Goal: Information Seeking & Learning: Compare options

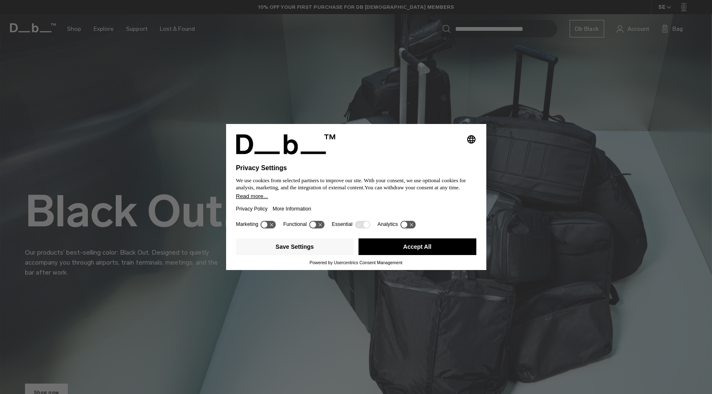
click at [400, 247] on button "Accept All" at bounding box center [418, 247] width 118 height 17
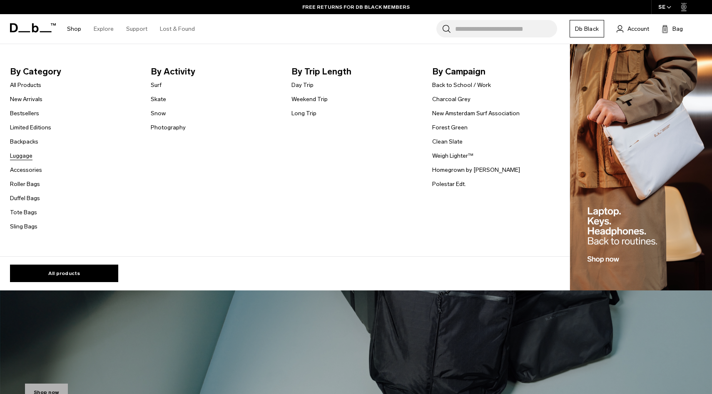
click at [21, 156] on link "Luggage" at bounding box center [21, 156] width 22 height 9
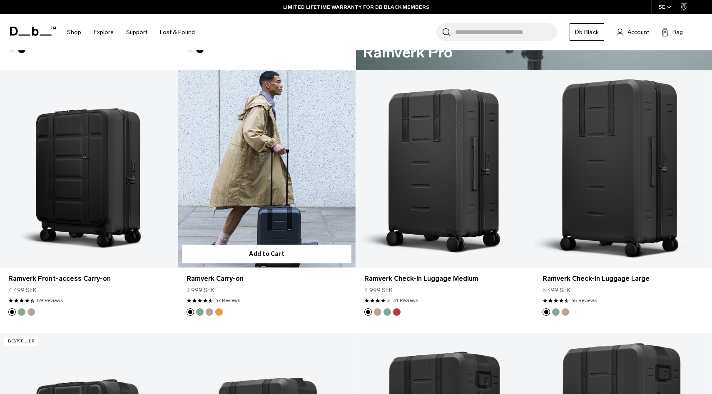
scroll to position [700, 0]
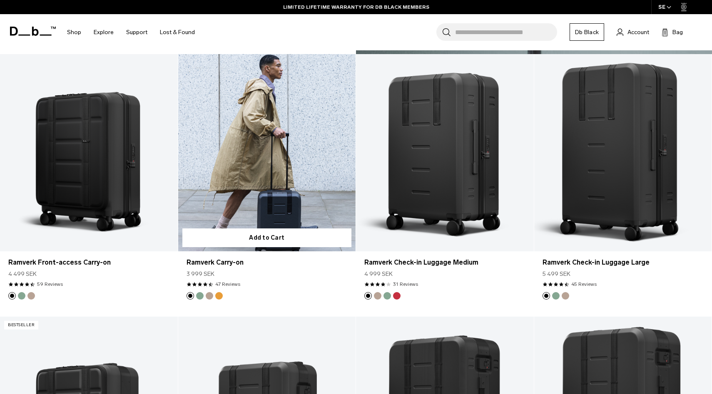
click at [263, 164] on link "Ramverk Carry-on" at bounding box center [267, 152] width 178 height 197
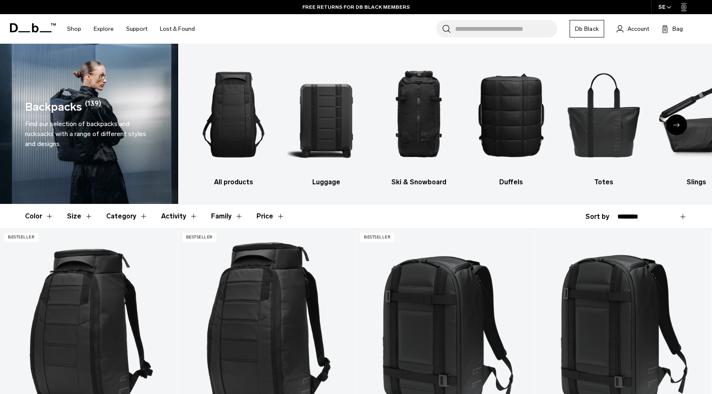
click at [80, 214] on button "Size" at bounding box center [80, 216] width 26 height 24
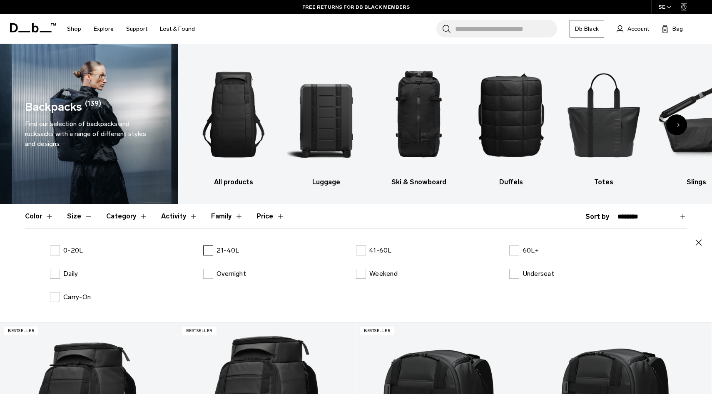
click at [206, 250] on label "21-40L" at bounding box center [221, 251] width 36 height 10
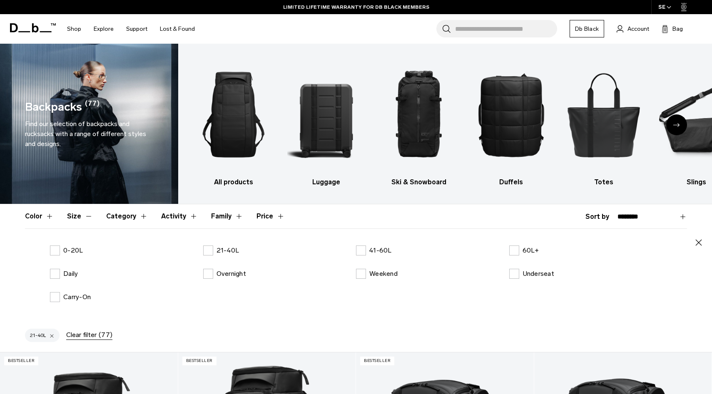
click at [703, 243] on icon "button" at bounding box center [699, 243] width 10 height 10
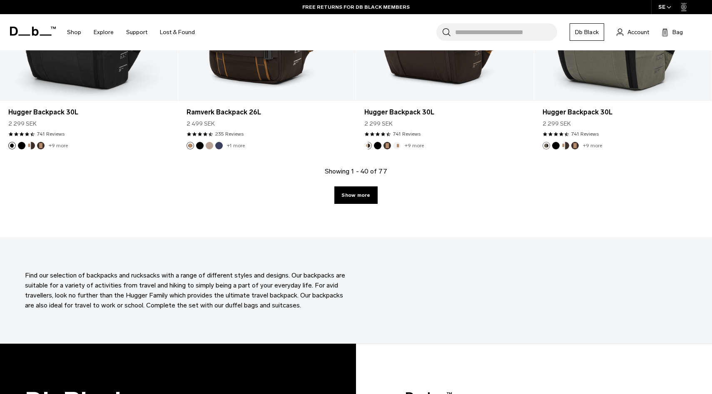
scroll to position [2723, 0]
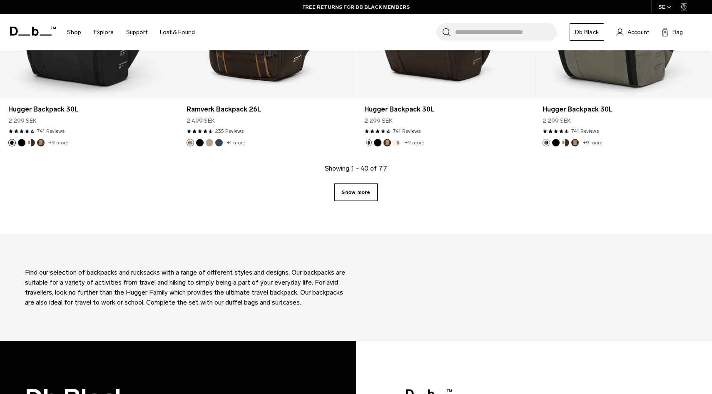
click at [357, 190] on link "Show more" at bounding box center [355, 192] width 43 height 17
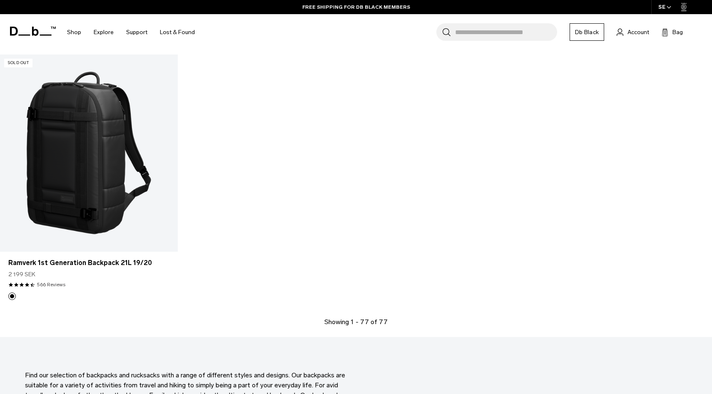
scroll to position [5198, 0]
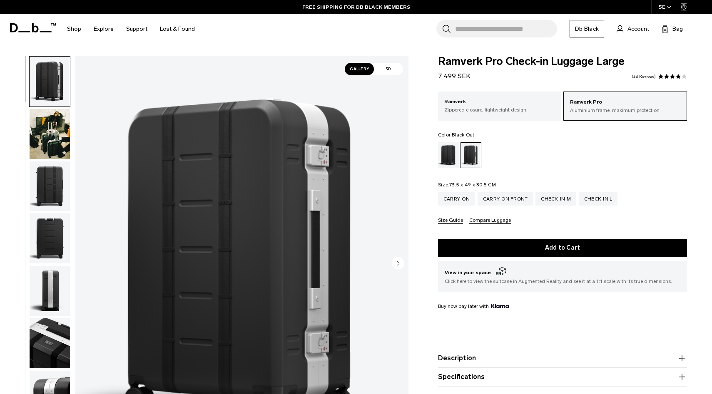
click at [443, 146] on div "Black Out" at bounding box center [448, 155] width 21 height 26
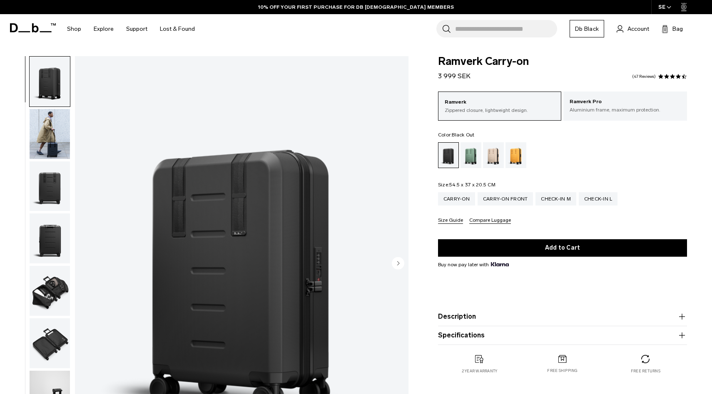
click at [40, 128] on img "button" at bounding box center [50, 134] width 40 height 50
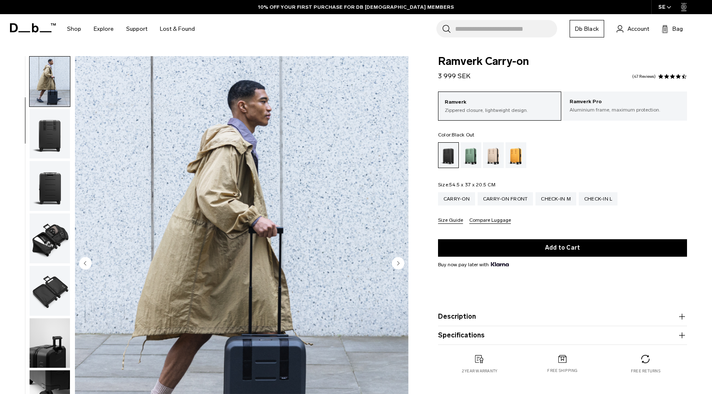
click at [36, 181] on img "button" at bounding box center [50, 186] width 40 height 50
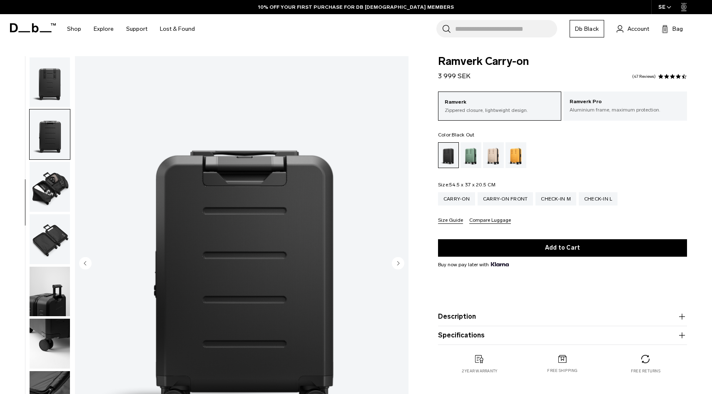
scroll to position [106, 0]
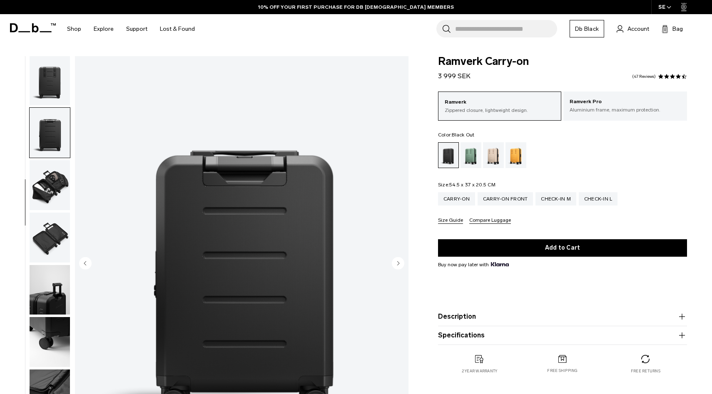
click at [45, 188] on img "button" at bounding box center [50, 185] width 40 height 50
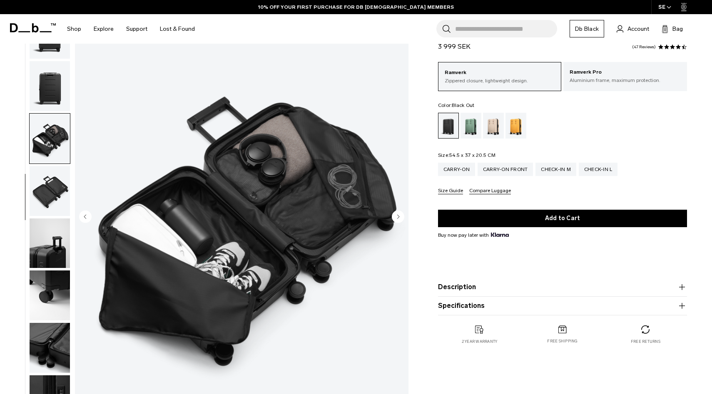
scroll to position [47, 0]
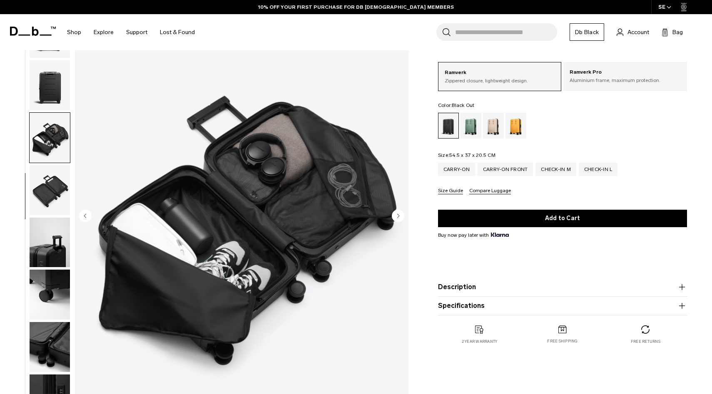
click at [48, 180] on img "button" at bounding box center [50, 190] width 40 height 50
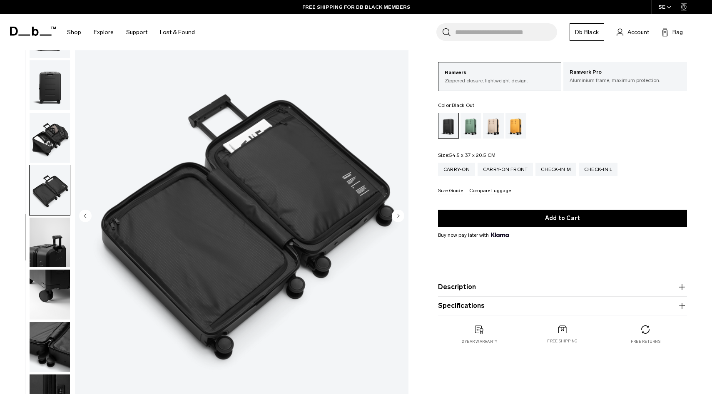
click at [44, 243] on img "button" at bounding box center [50, 243] width 40 height 50
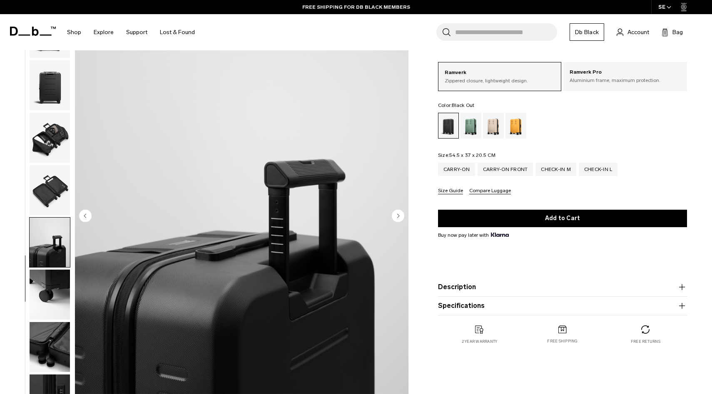
click at [50, 207] on img "button" at bounding box center [50, 190] width 40 height 50
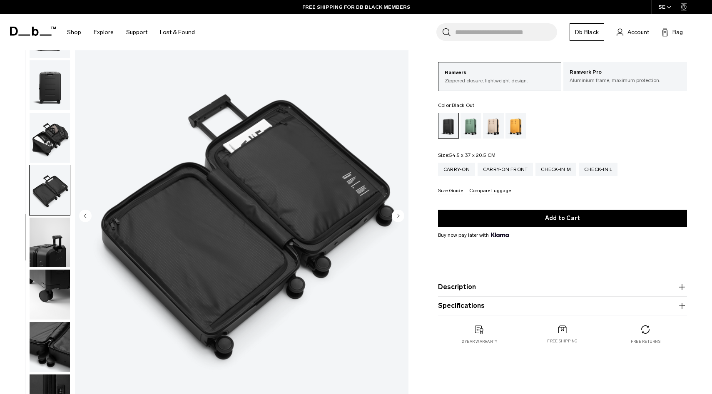
click at [47, 236] on img "button" at bounding box center [50, 243] width 40 height 50
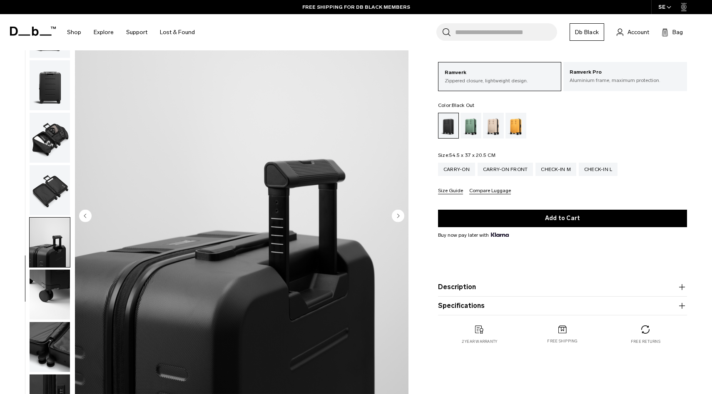
click at [44, 278] on img "button" at bounding box center [50, 295] width 40 height 50
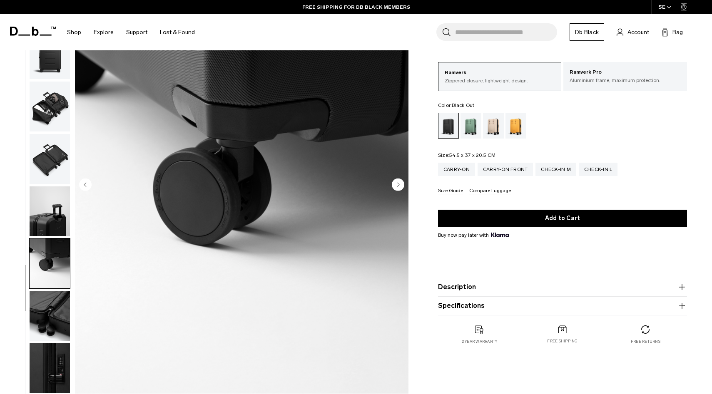
scroll to position [98, 0]
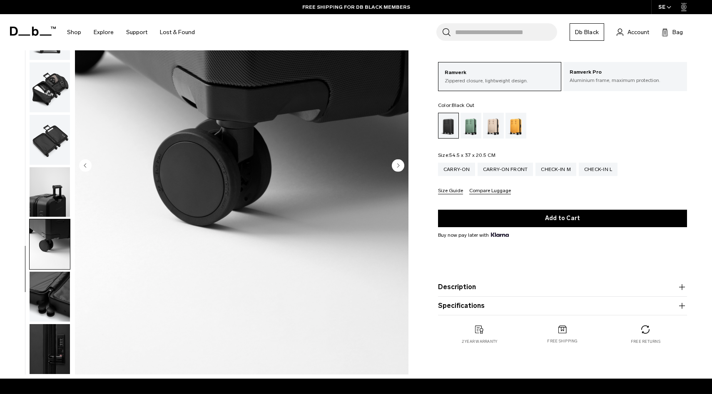
click at [43, 291] on img "button" at bounding box center [50, 297] width 40 height 50
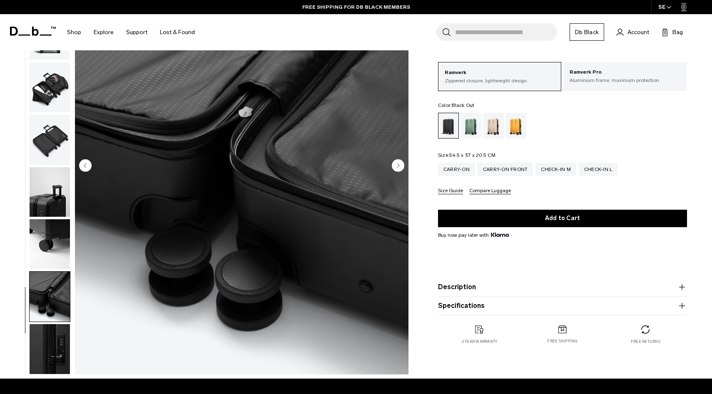
click at [43, 334] on img "button" at bounding box center [50, 349] width 40 height 50
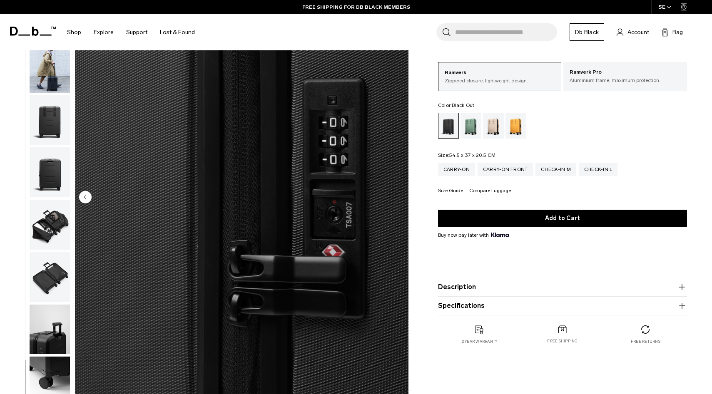
scroll to position [0, 0]
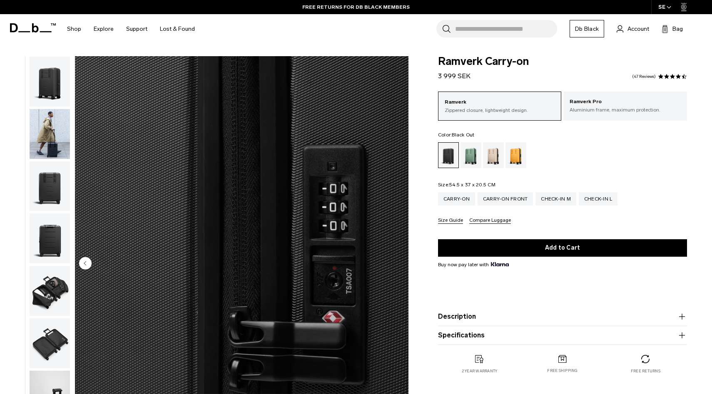
click at [50, 93] on img "button" at bounding box center [50, 82] width 40 height 50
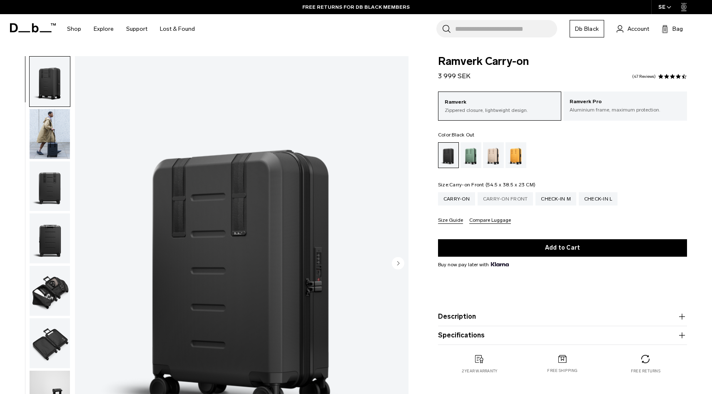
click at [498, 199] on div "Carry-on Front" at bounding box center [506, 198] width 56 height 13
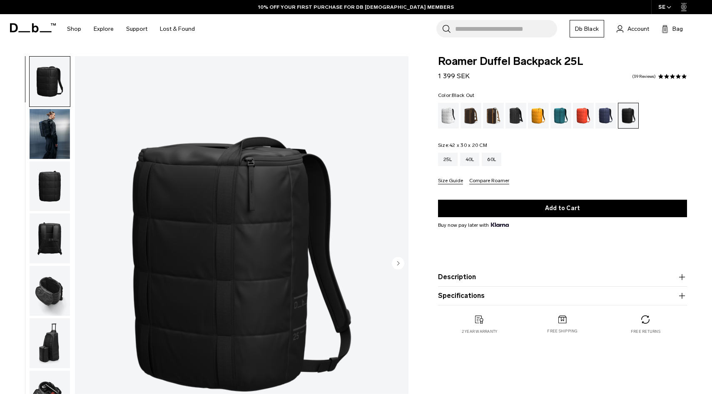
click at [49, 119] on img "button" at bounding box center [50, 134] width 40 height 50
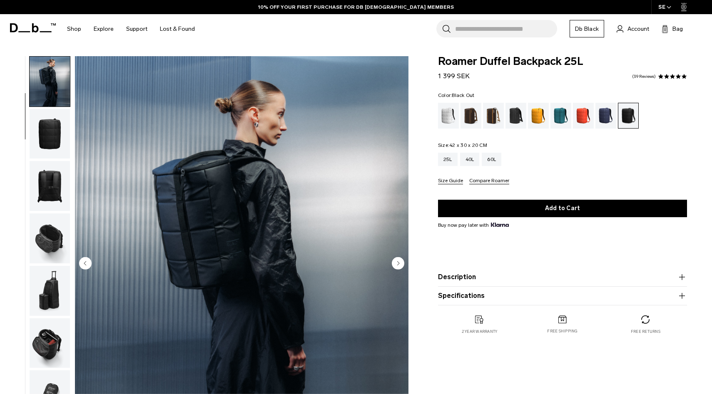
click at [34, 168] on img "button" at bounding box center [50, 186] width 40 height 50
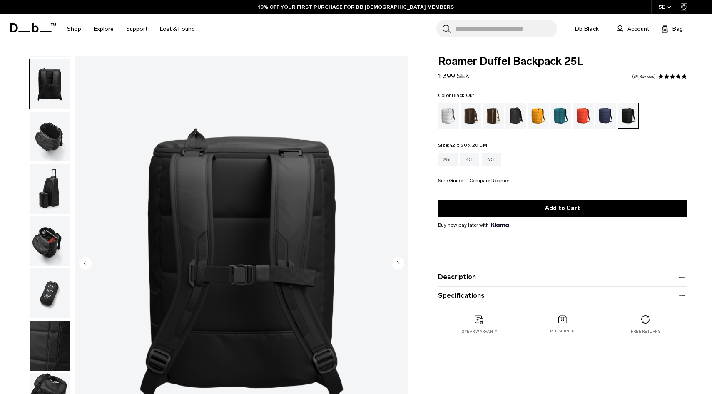
scroll to position [157, 0]
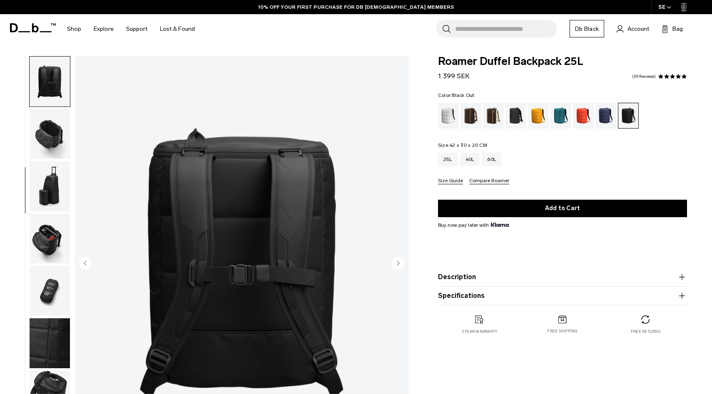
click at [43, 171] on img "button" at bounding box center [50, 187] width 40 height 50
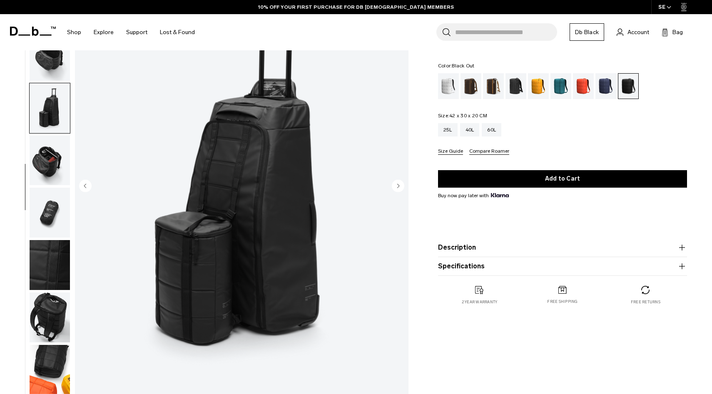
scroll to position [79, 0]
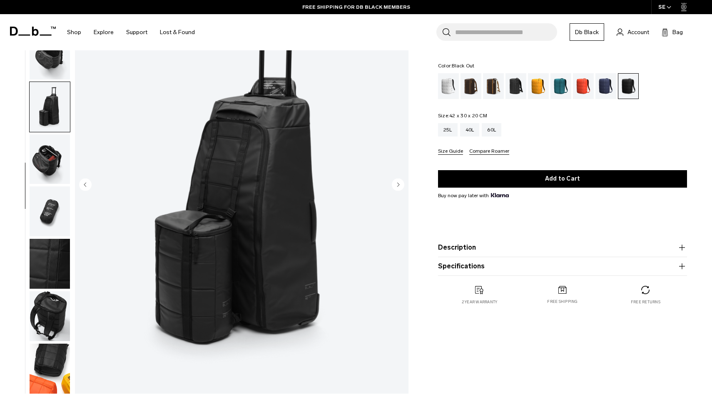
click at [37, 302] on img "button" at bounding box center [50, 317] width 40 height 50
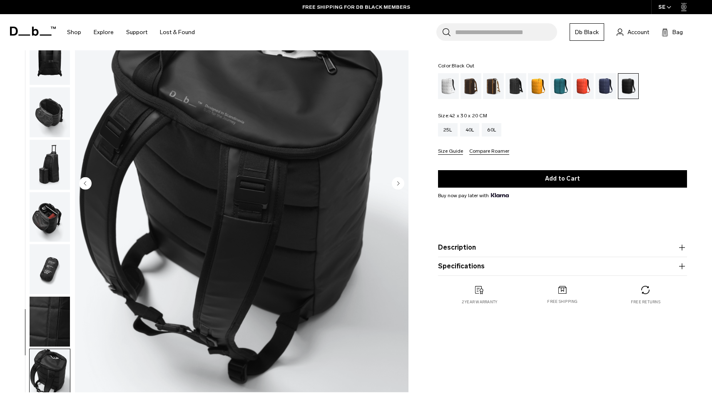
scroll to position [80, 0]
click at [51, 284] on img "button" at bounding box center [50, 269] width 40 height 50
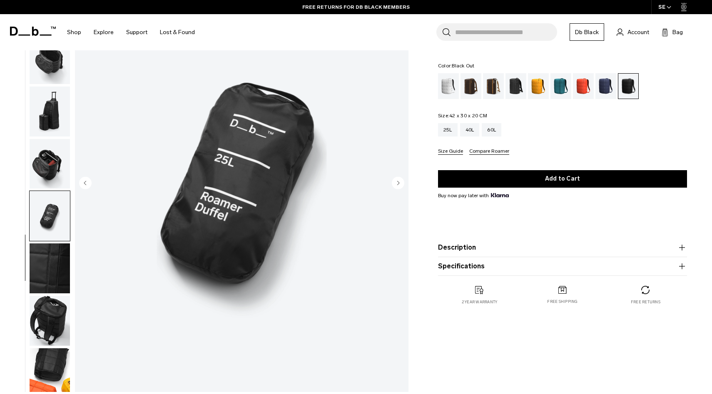
scroll to position [158, 0]
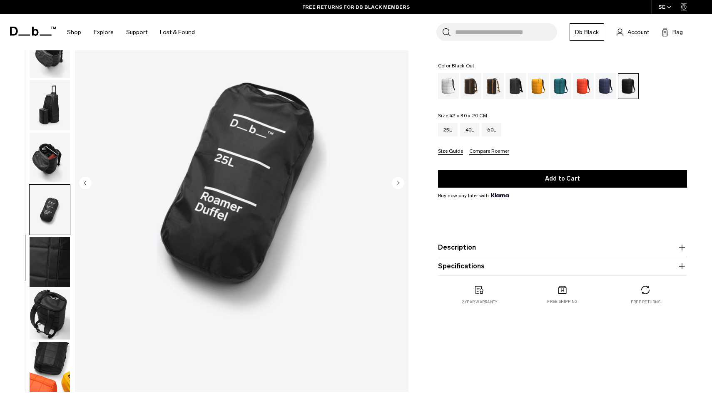
click at [46, 249] on img "button" at bounding box center [50, 262] width 40 height 50
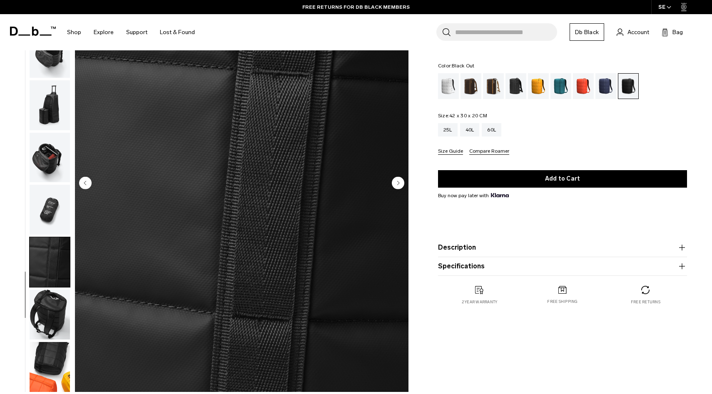
click at [37, 320] on img "button" at bounding box center [50, 315] width 40 height 50
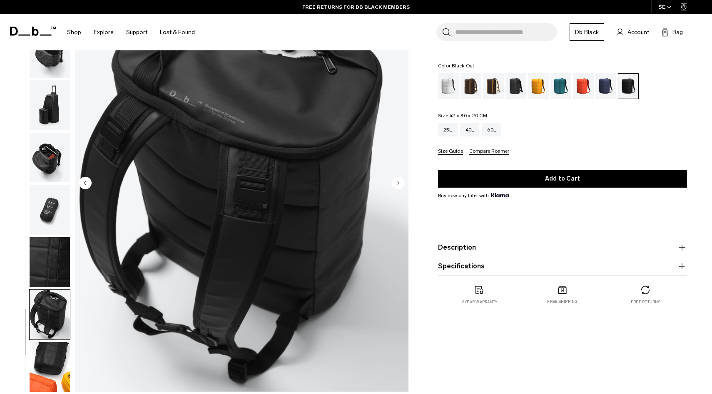
click at [43, 359] on img "button" at bounding box center [50, 367] width 40 height 50
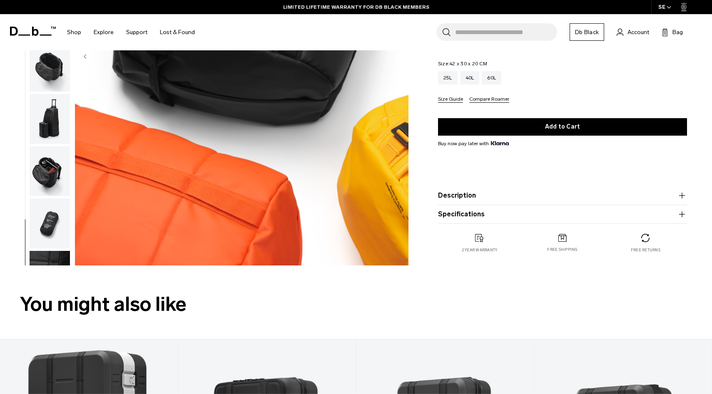
scroll to position [0, 0]
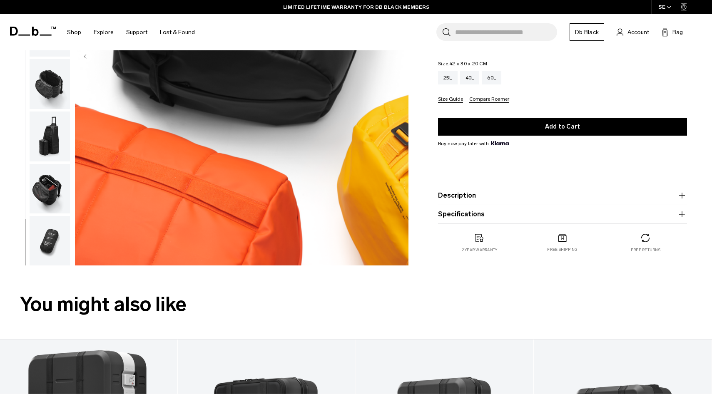
click at [45, 238] on img "button" at bounding box center [50, 241] width 40 height 50
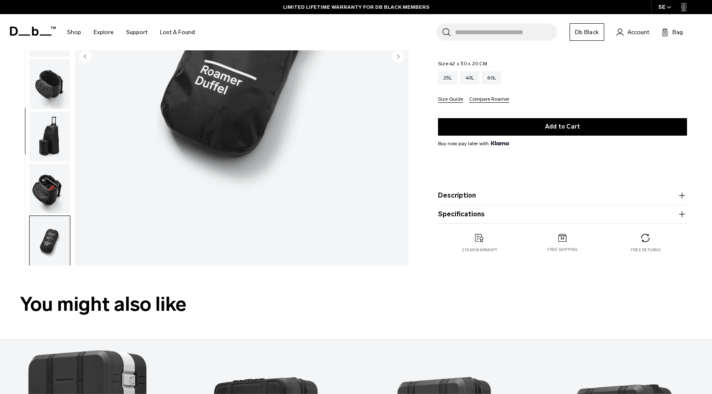
click at [48, 121] on img "button" at bounding box center [50, 137] width 40 height 50
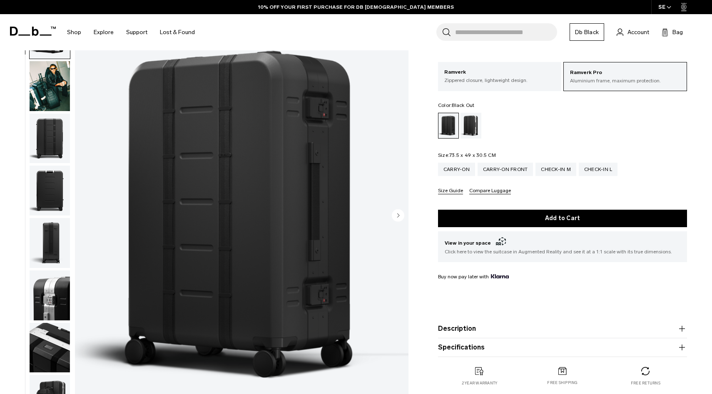
scroll to position [55, 0]
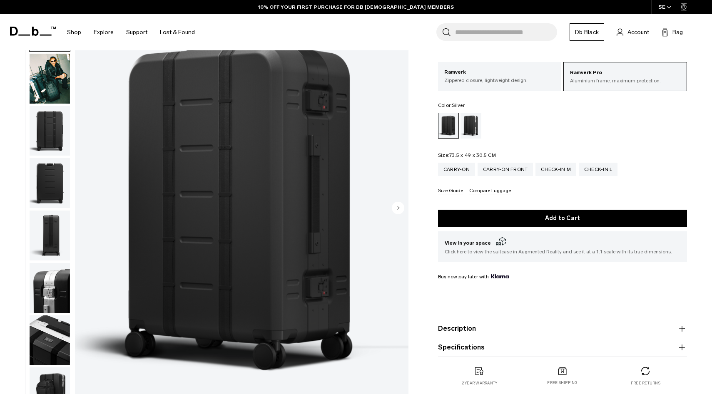
click at [471, 124] on div "Silver" at bounding box center [471, 126] width 21 height 26
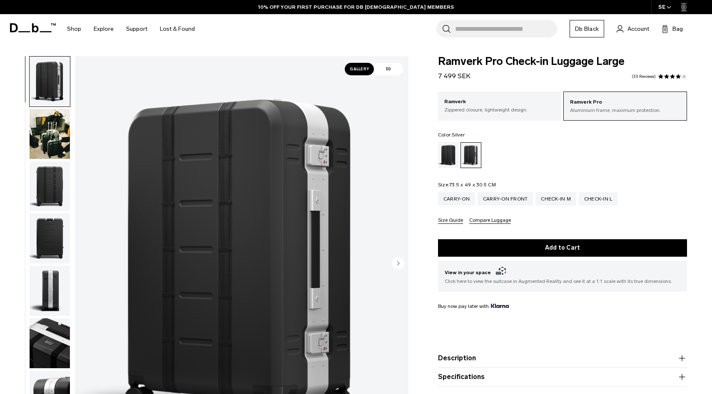
click at [43, 71] on img "button" at bounding box center [50, 82] width 40 height 50
click at [41, 120] on img "button" at bounding box center [50, 134] width 40 height 50
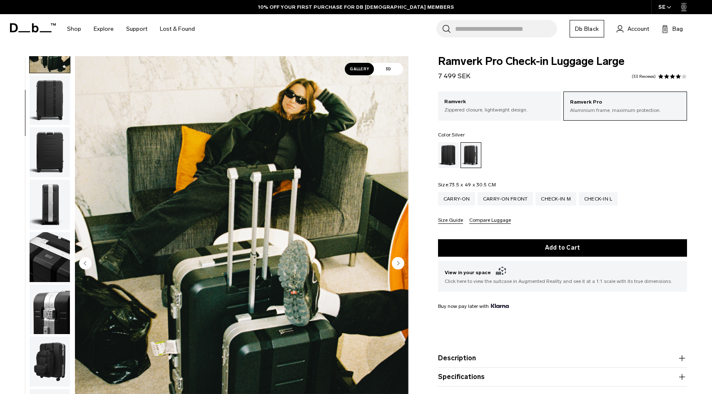
scroll to position [87, 0]
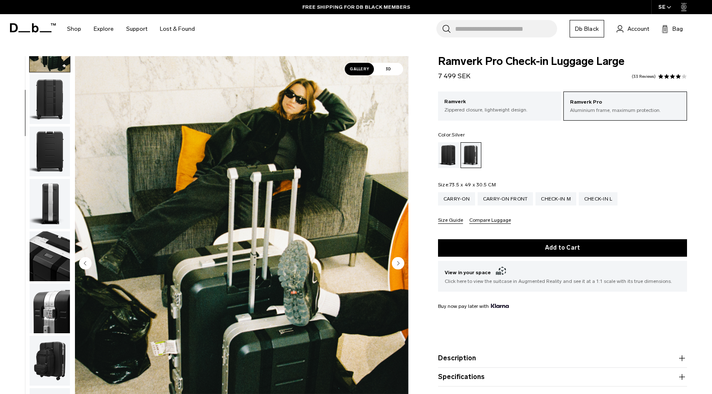
click at [41, 142] on img "button" at bounding box center [50, 152] width 40 height 50
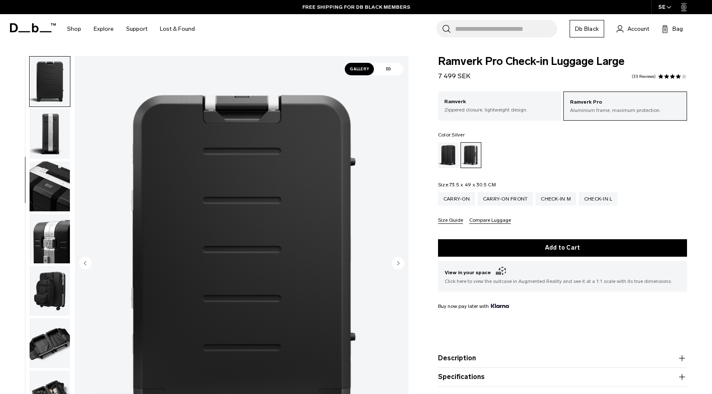
click at [40, 177] on img "button" at bounding box center [50, 187] width 40 height 50
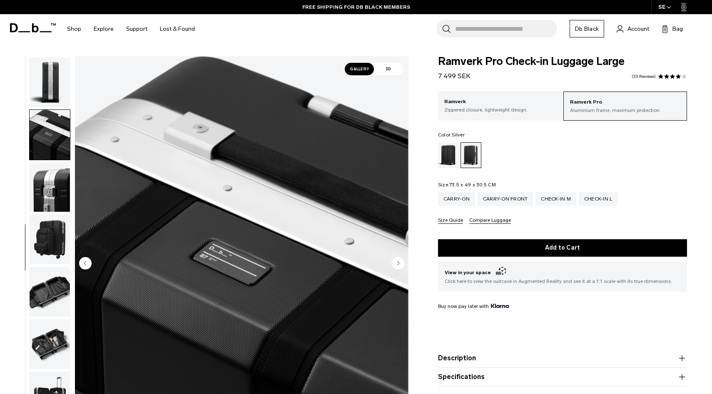
scroll to position [210, 0]
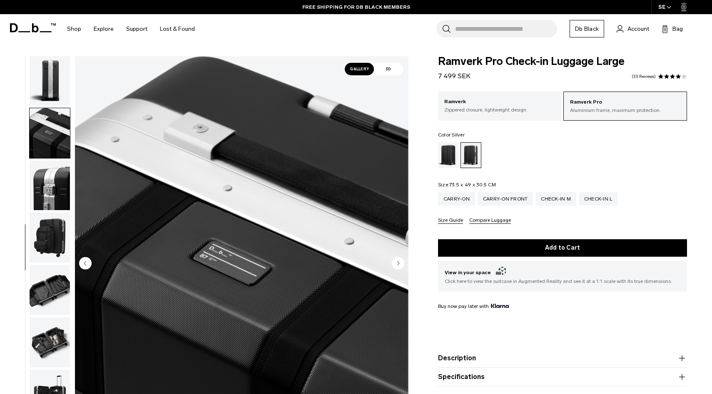
click at [35, 217] on img "button" at bounding box center [50, 238] width 40 height 50
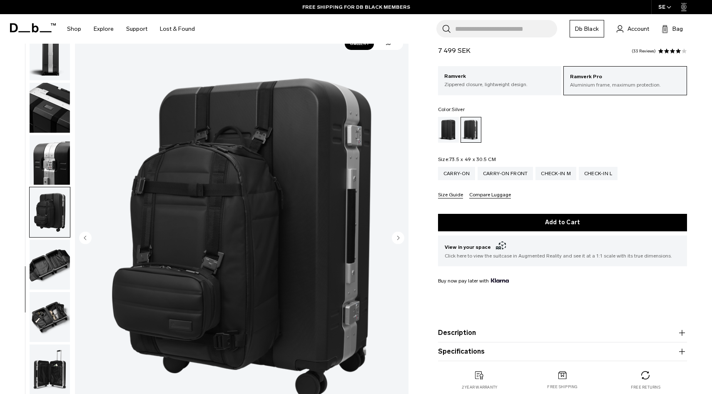
scroll to position [27, 0]
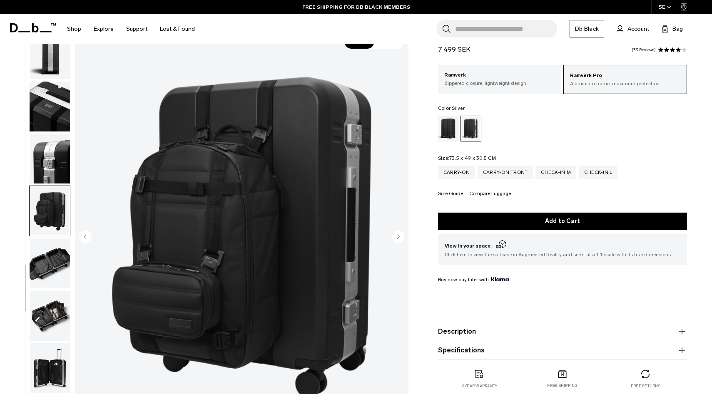
click at [42, 252] on img "button" at bounding box center [50, 264] width 40 height 50
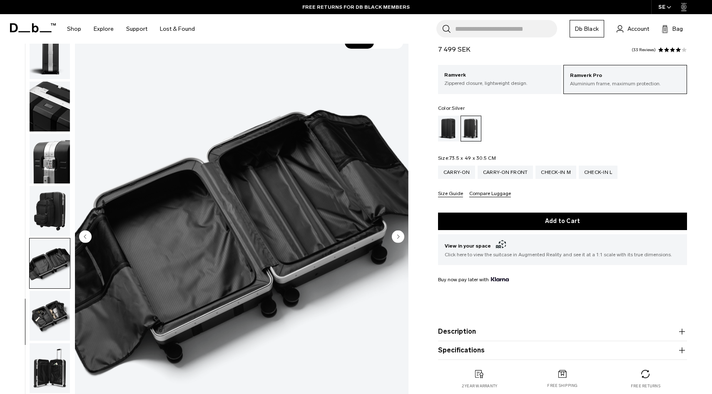
click at [46, 288] on img "button" at bounding box center [50, 264] width 40 height 50
click at [42, 311] on img "button" at bounding box center [50, 316] width 40 height 50
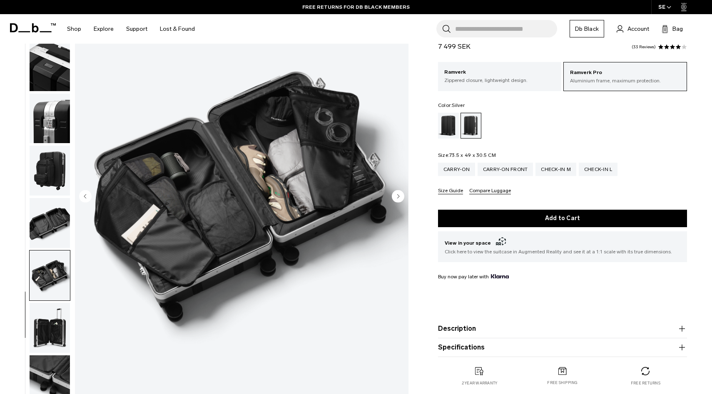
scroll to position [69, 0]
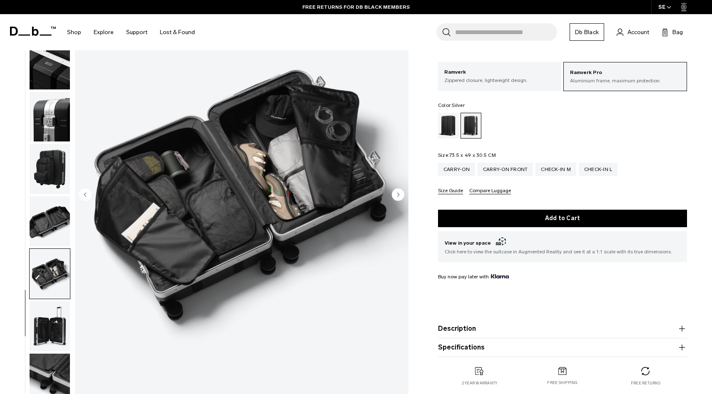
click at [42, 327] on img "button" at bounding box center [50, 326] width 40 height 50
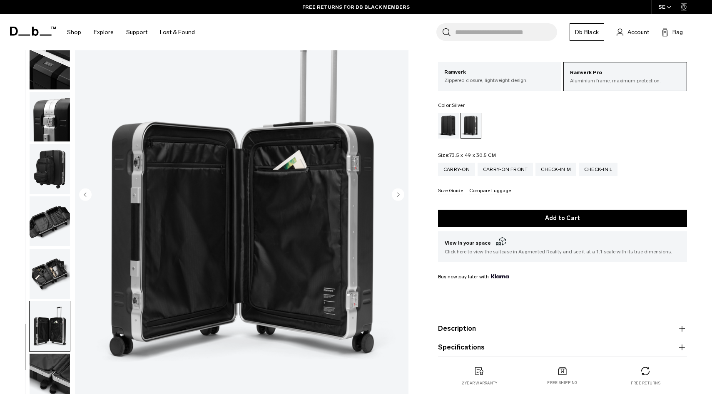
scroll to position [105, 0]
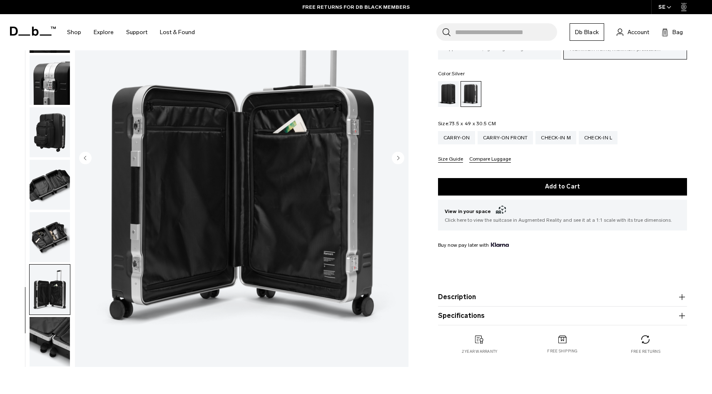
click at [45, 330] on img "button" at bounding box center [50, 342] width 40 height 50
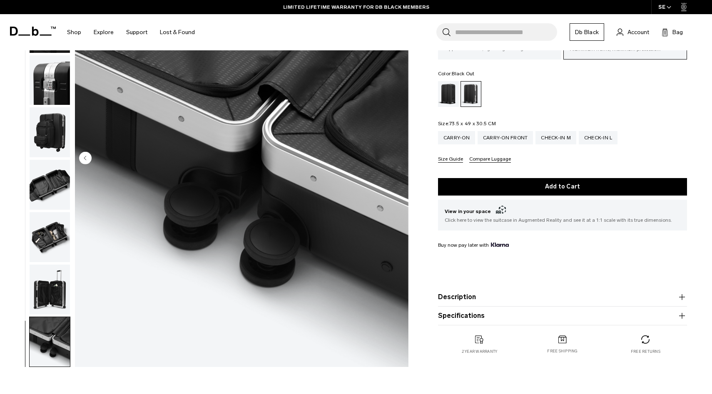
click at [442, 94] on div "Black Out" at bounding box center [448, 94] width 21 height 26
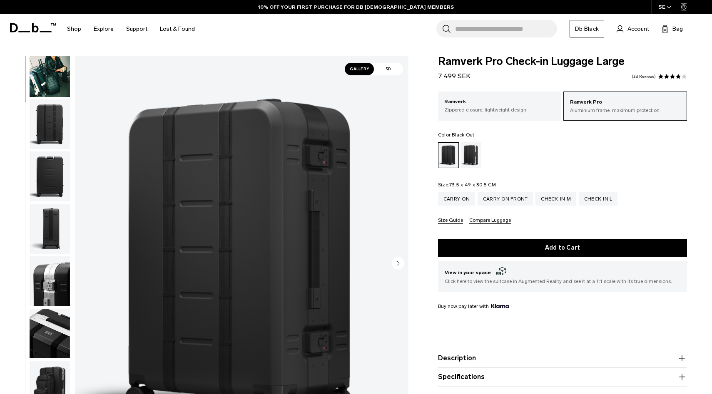
click at [44, 167] on img "button" at bounding box center [50, 177] width 40 height 50
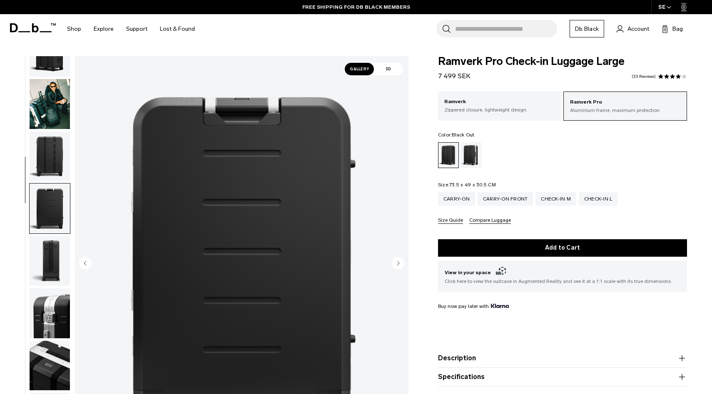
click at [51, 150] on img "button" at bounding box center [50, 157] width 40 height 50
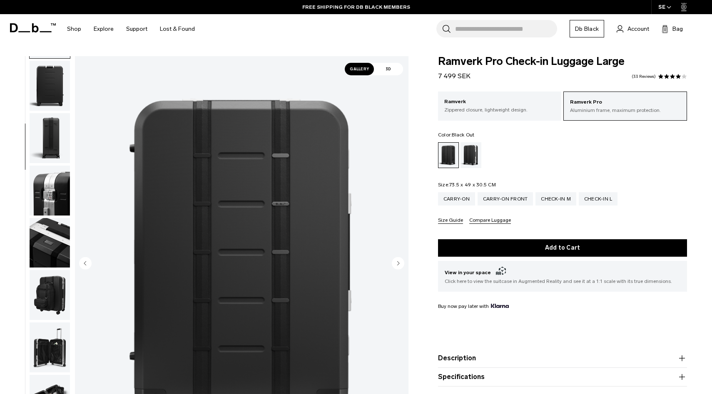
scroll to position [153, 0]
click at [41, 250] on img "button" at bounding box center [50, 243] width 40 height 50
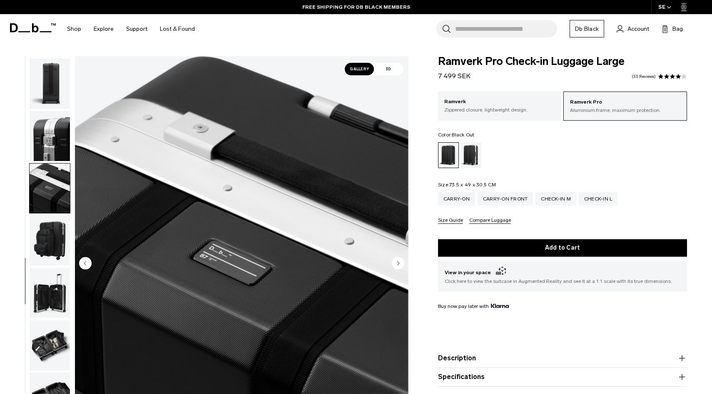
scroll to position [210, 0]
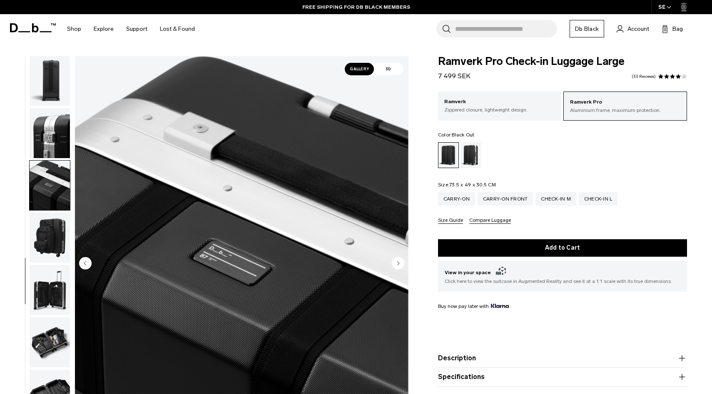
click at [45, 235] on img "button" at bounding box center [50, 238] width 40 height 50
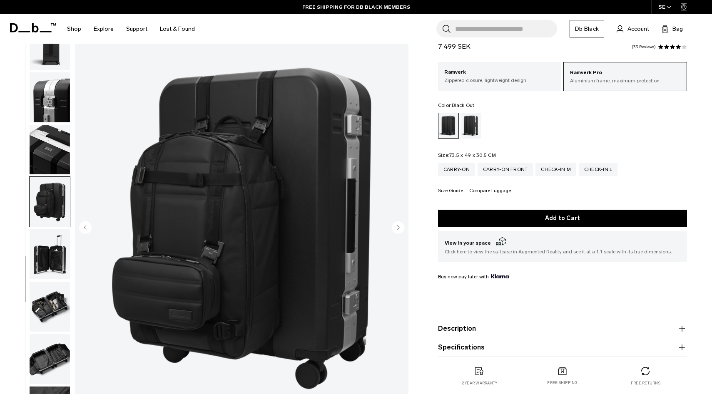
scroll to position [37, 0]
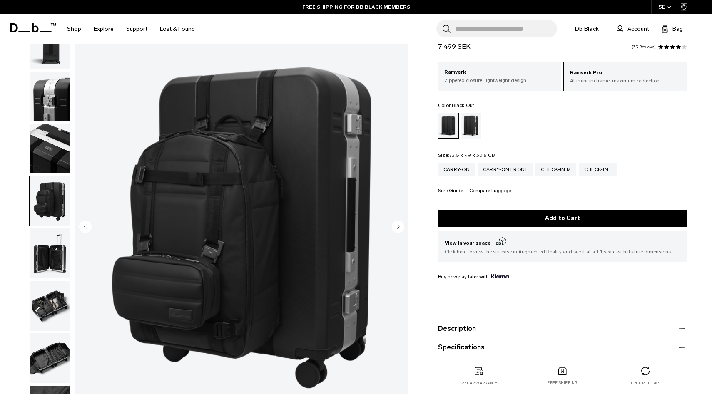
click at [44, 258] on img "button" at bounding box center [50, 254] width 40 height 50
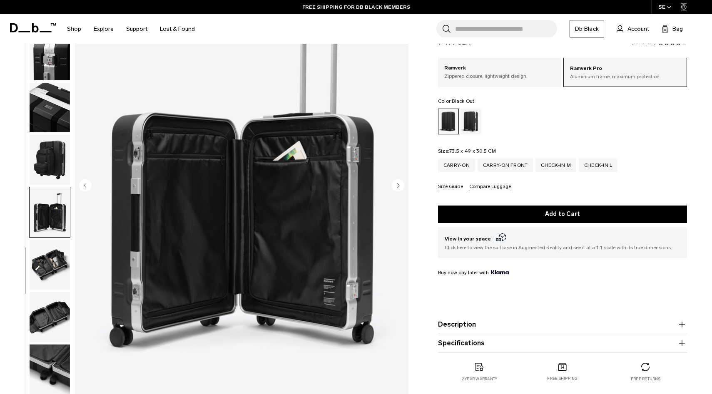
scroll to position [80, 0]
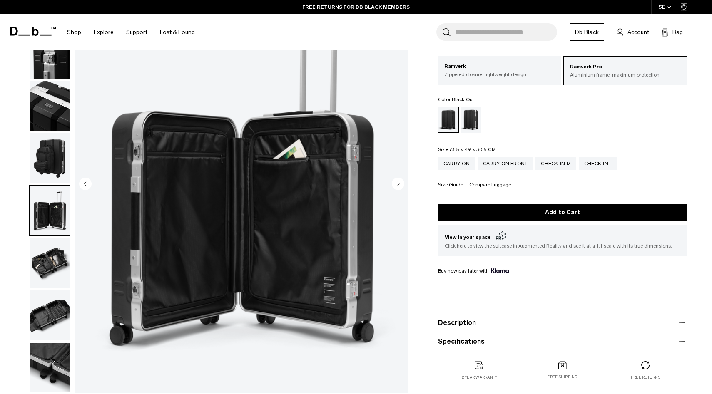
click at [42, 309] on img "button" at bounding box center [50, 316] width 40 height 50
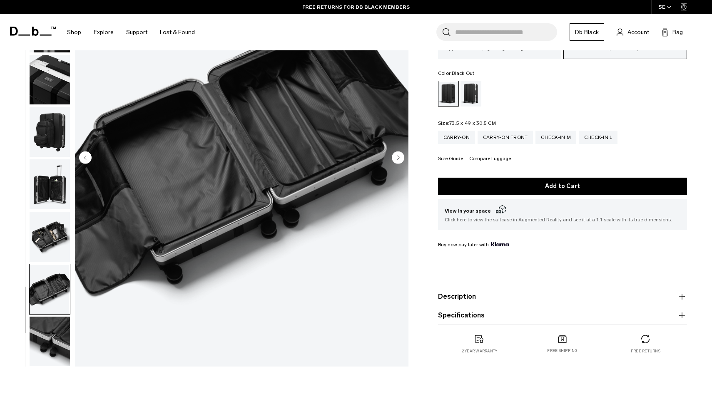
scroll to position [141, 0]
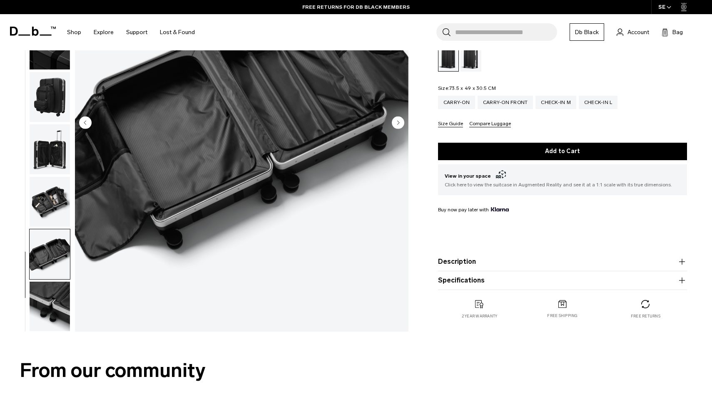
click at [49, 306] on img "button" at bounding box center [50, 307] width 40 height 50
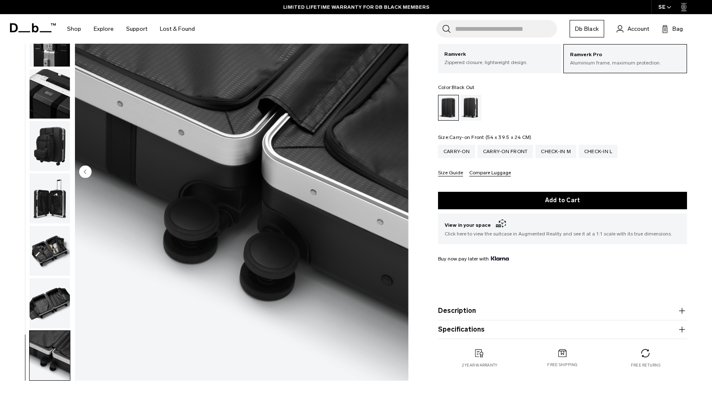
scroll to position [100, 0]
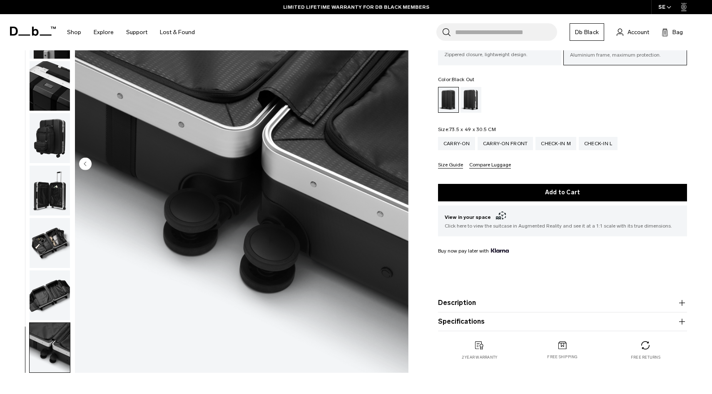
click at [456, 320] on button "Specifications" at bounding box center [562, 322] width 249 height 10
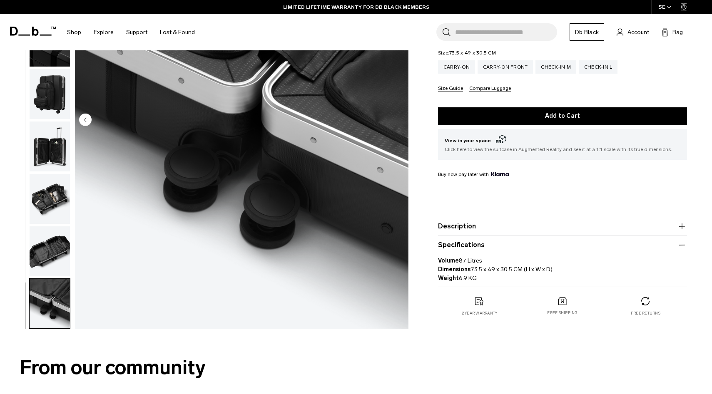
scroll to position [145, 0]
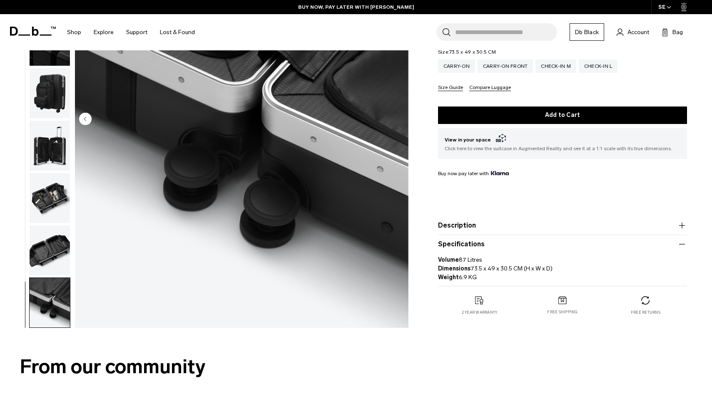
click at [473, 227] on button "Description" at bounding box center [562, 226] width 249 height 10
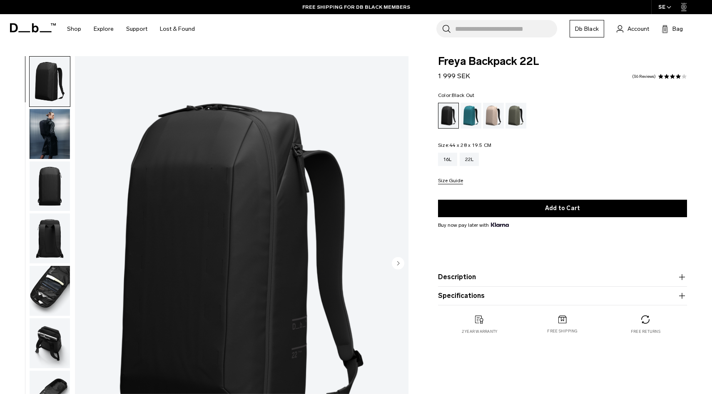
click at [49, 209] on img "button" at bounding box center [50, 187] width 40 height 50
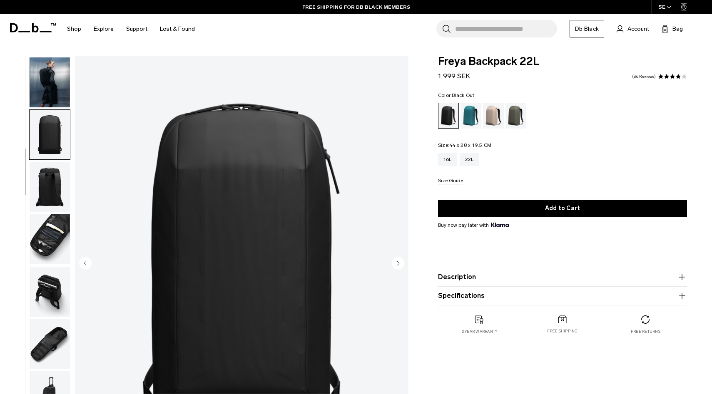
scroll to position [53, 0]
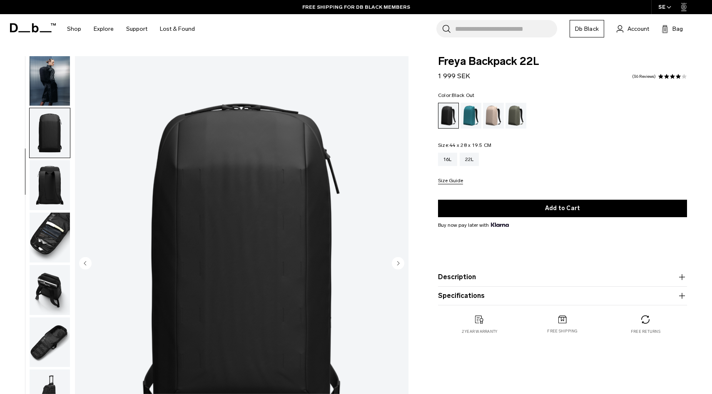
click at [46, 234] on img "button" at bounding box center [50, 238] width 40 height 50
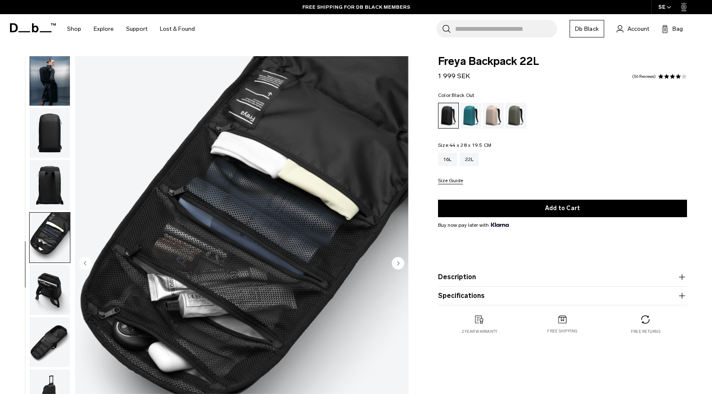
click at [42, 269] on img "button" at bounding box center [50, 290] width 40 height 50
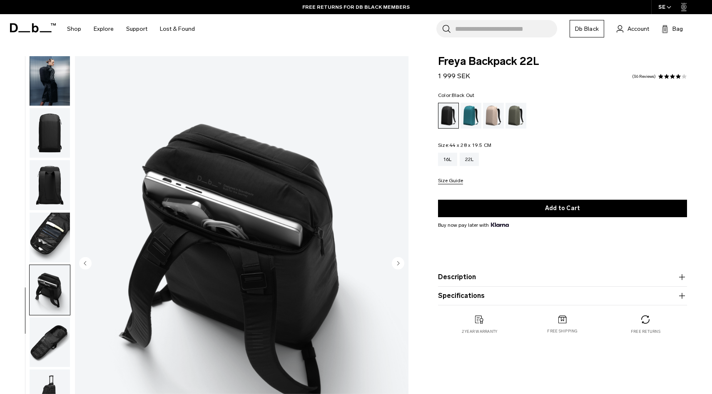
click at [46, 327] on img "button" at bounding box center [50, 343] width 40 height 50
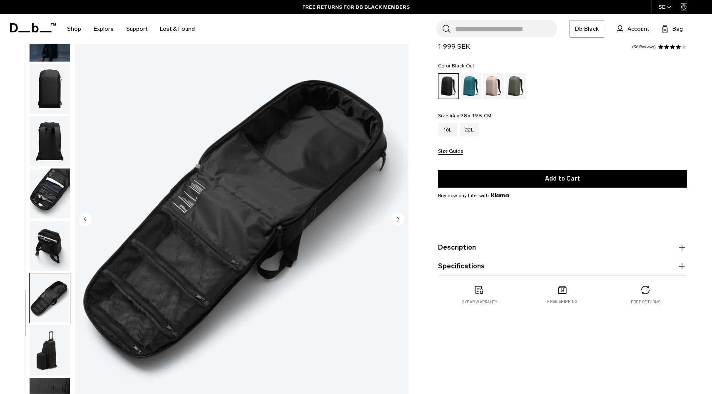
scroll to position [46, 0]
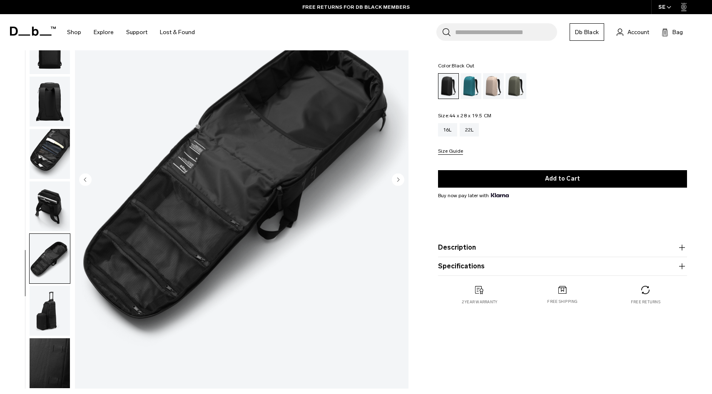
click at [47, 312] on img "button" at bounding box center [50, 311] width 40 height 50
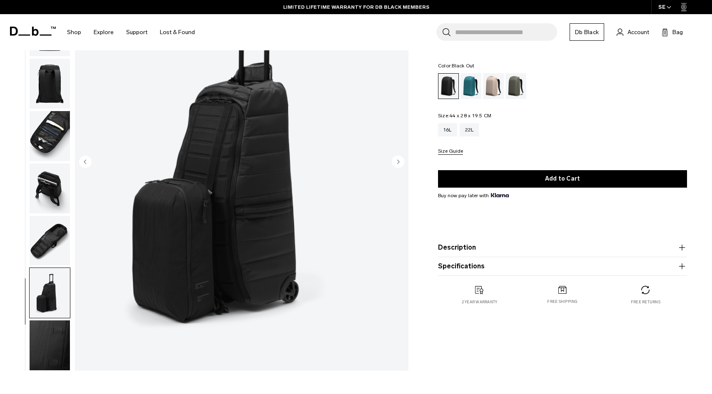
scroll to position [103, 0]
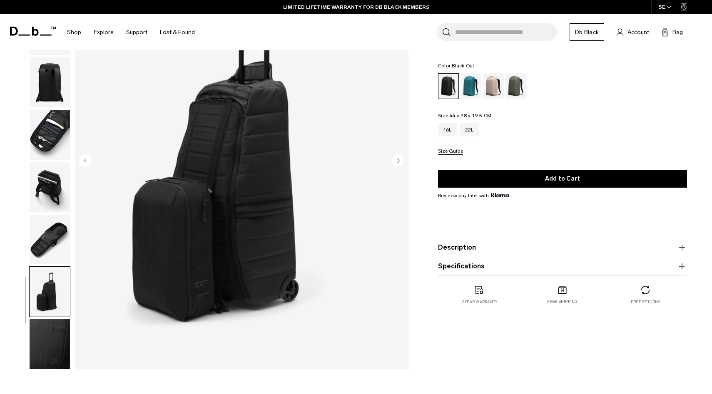
click at [45, 339] on img "button" at bounding box center [50, 344] width 40 height 50
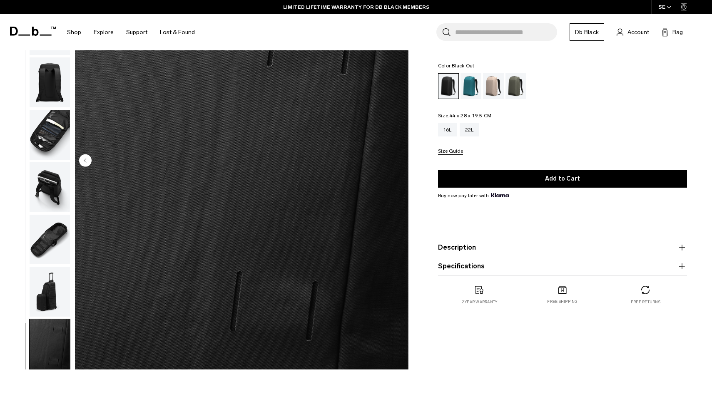
click at [51, 294] on img "button" at bounding box center [50, 292] width 40 height 50
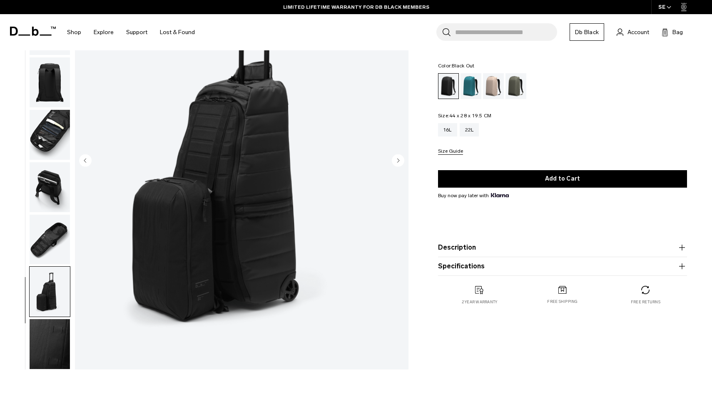
click at [51, 255] on img "button" at bounding box center [50, 240] width 40 height 50
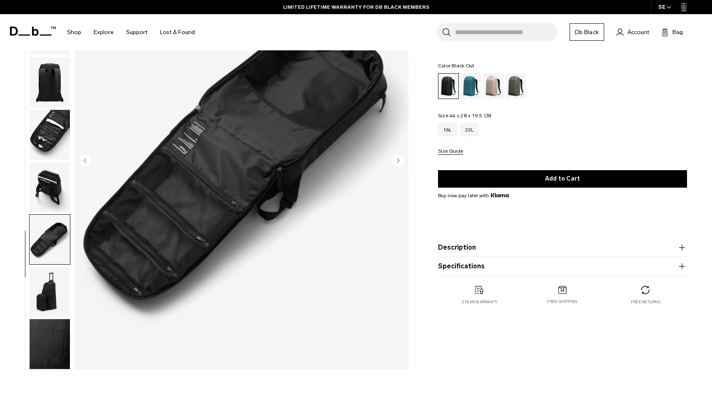
click at [46, 214] on ul at bounding box center [49, 161] width 41 height 416
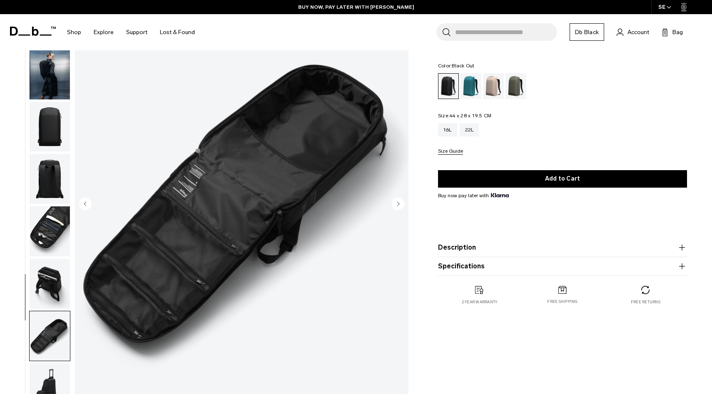
scroll to position [0, 0]
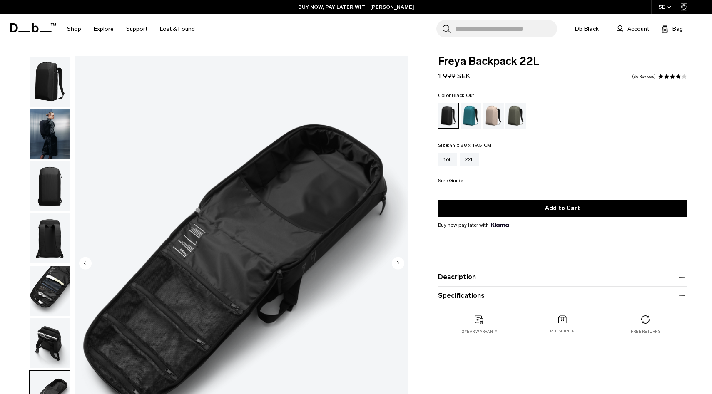
click at [47, 94] on img "button" at bounding box center [50, 82] width 40 height 50
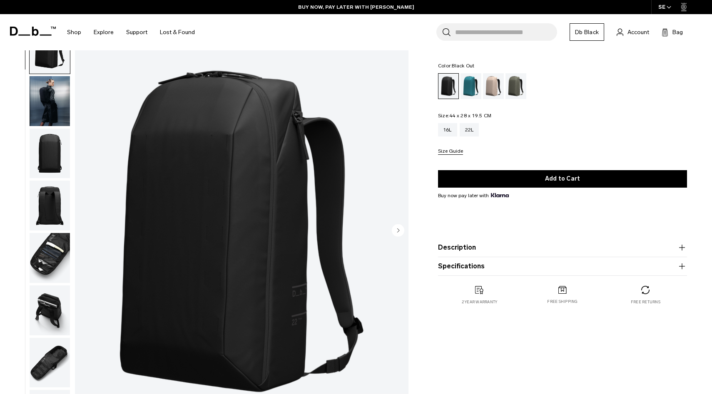
scroll to position [30, 0]
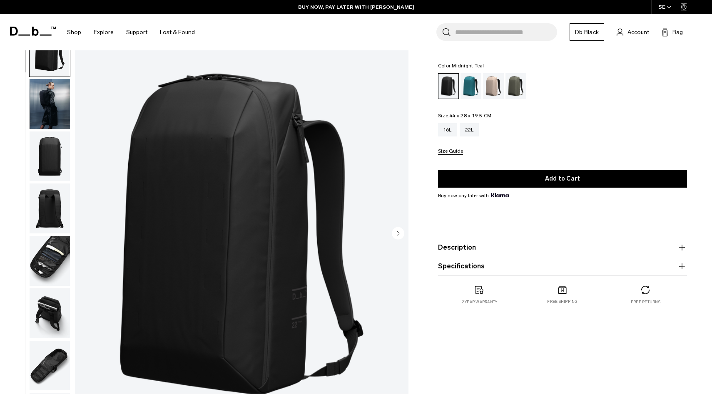
click at [471, 92] on div "Midnight Teal" at bounding box center [471, 86] width 21 height 26
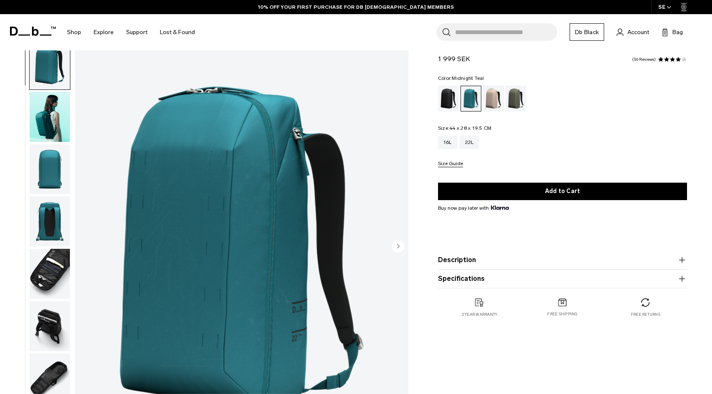
scroll to position [14, 0]
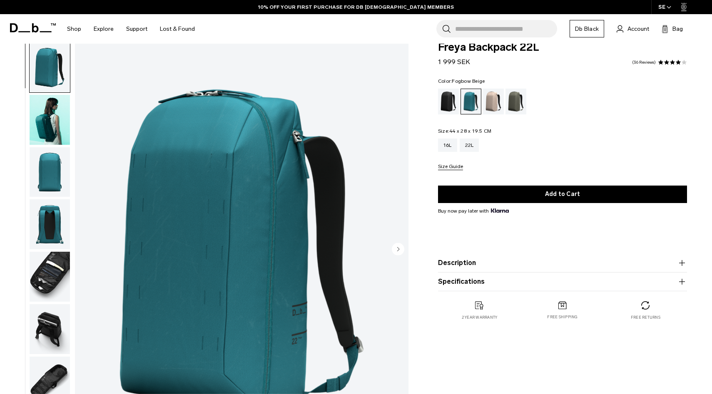
click at [498, 107] on div "Fogbow Beige" at bounding box center [493, 102] width 21 height 26
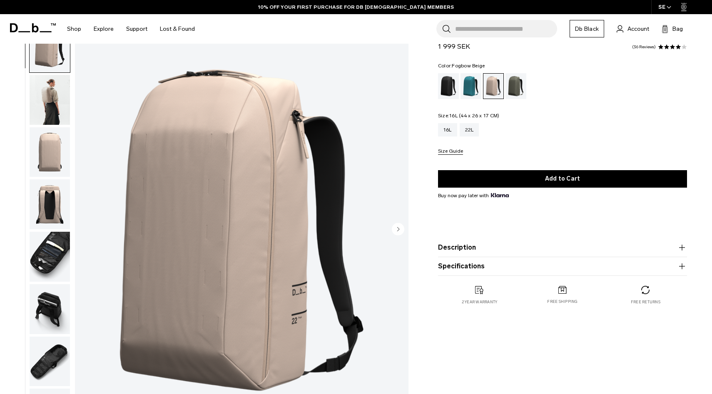
scroll to position [35, 0]
click at [465, 89] on div "Midnight Teal" at bounding box center [471, 86] width 21 height 26
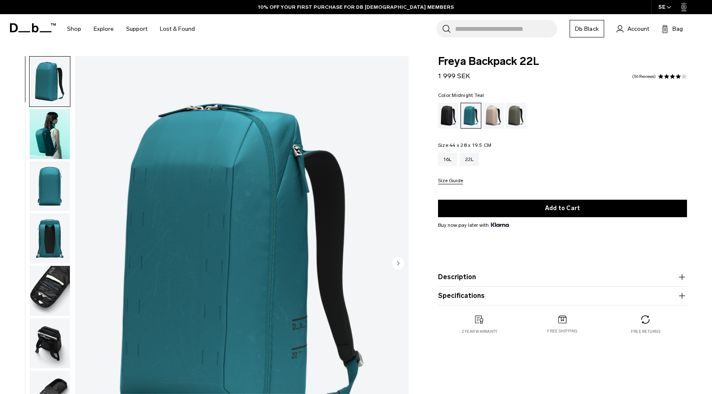
scroll to position [17, 0]
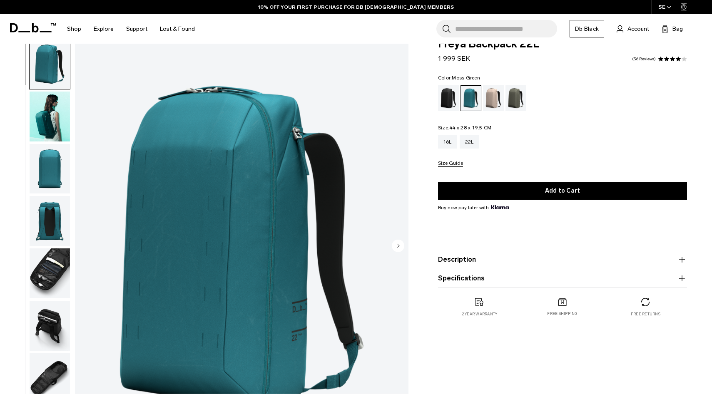
click at [515, 94] on div "Moss Green" at bounding box center [516, 98] width 21 height 26
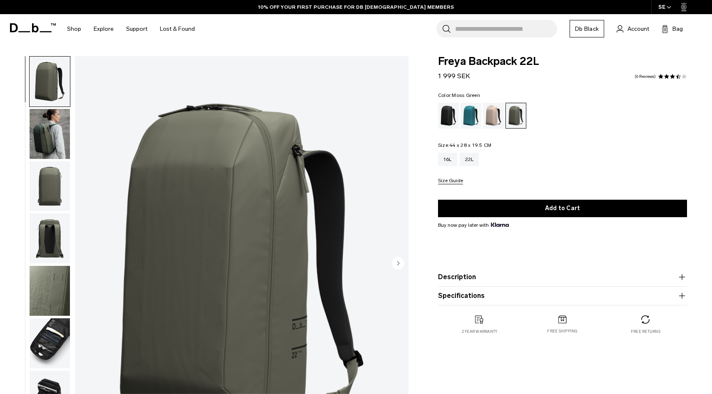
click at [47, 130] on img "button" at bounding box center [50, 134] width 40 height 50
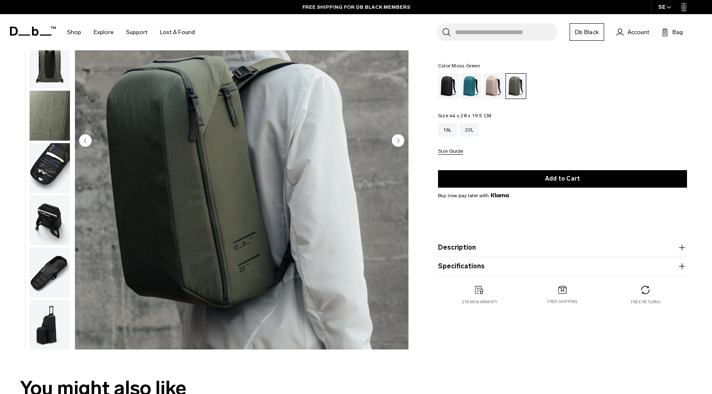
scroll to position [125, 0]
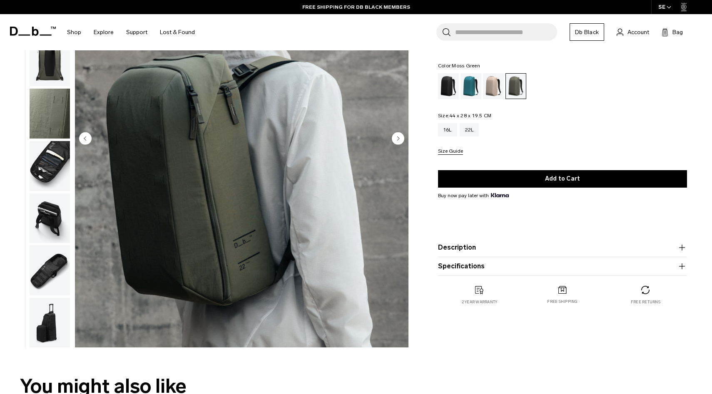
click at [446, 266] on button "Specifications" at bounding box center [562, 267] width 249 height 10
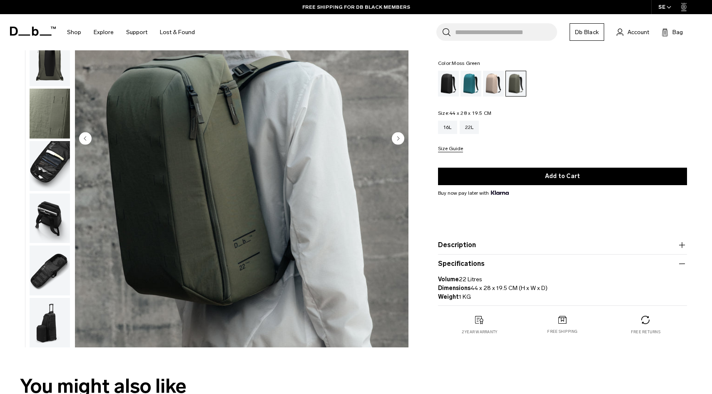
click at [465, 241] on button "Description" at bounding box center [562, 245] width 249 height 10
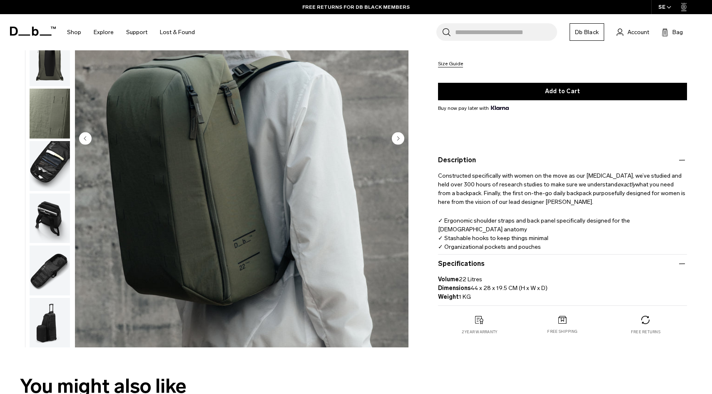
click at [478, 207] on div "Constructed specifically with women on the move as our muse, we’ve studied and …" at bounding box center [562, 207] width 249 height 85
drag, startPoint x: 490, startPoint y: 203, endPoint x: 531, endPoint y: 204, distance: 40.8
click at [531, 204] on span "what you need from a backpack. Finally, the first on-the-go daily backpack purp…" at bounding box center [561, 193] width 247 height 25
copy span "Bennis Eggesvik"
click at [34, 216] on img "button" at bounding box center [50, 219] width 40 height 50
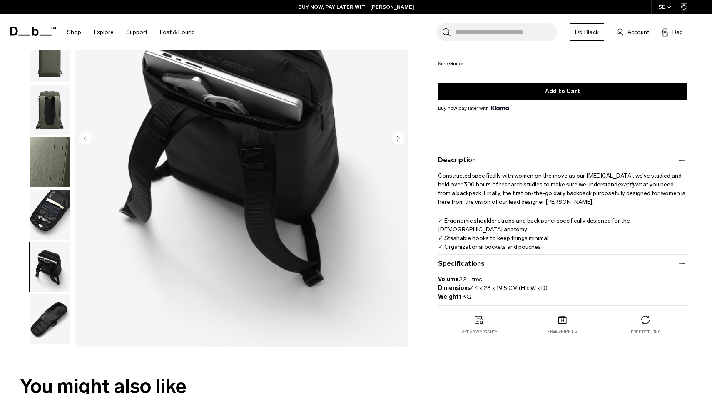
scroll to position [0, 0]
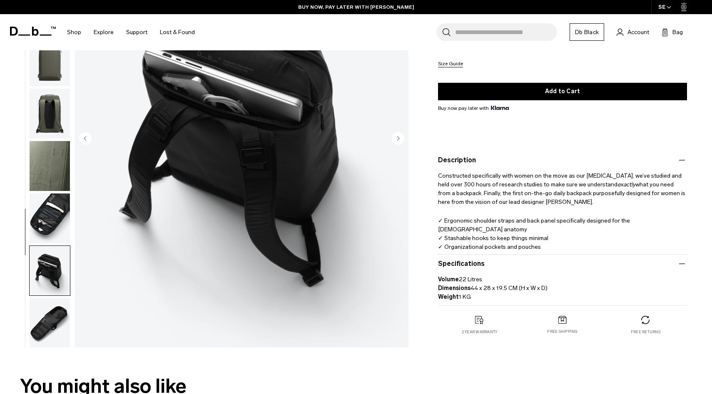
click at [37, 211] on img "button" at bounding box center [50, 219] width 40 height 50
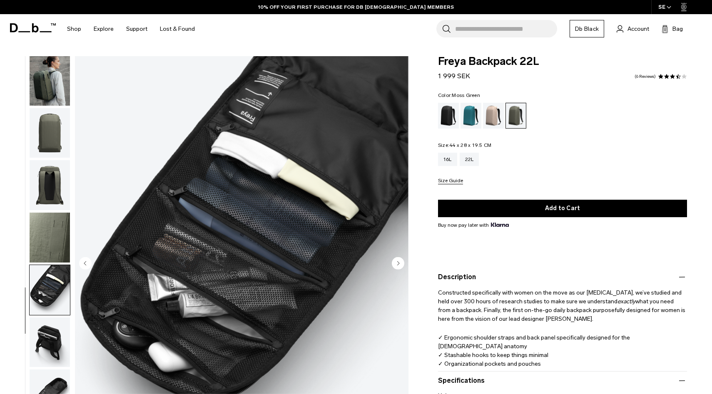
click at [46, 96] on img "button" at bounding box center [50, 81] width 40 height 50
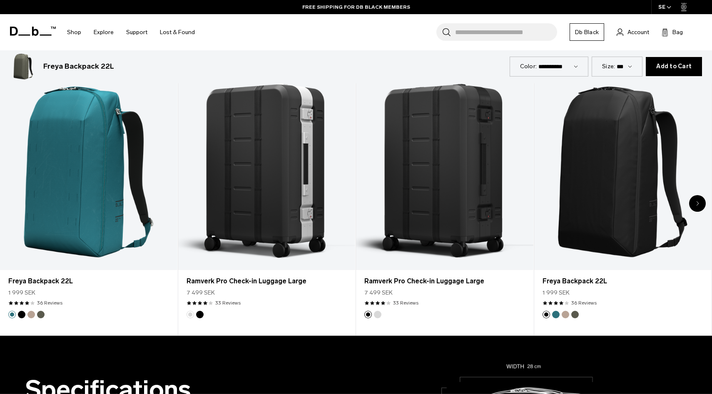
scroll to position [478, 0]
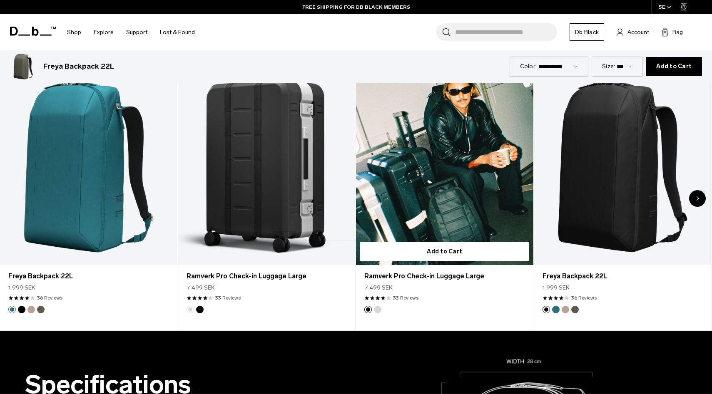
click at [411, 161] on link "Ramverk Pro Check-in Luggage Large" at bounding box center [444, 167] width 177 height 197
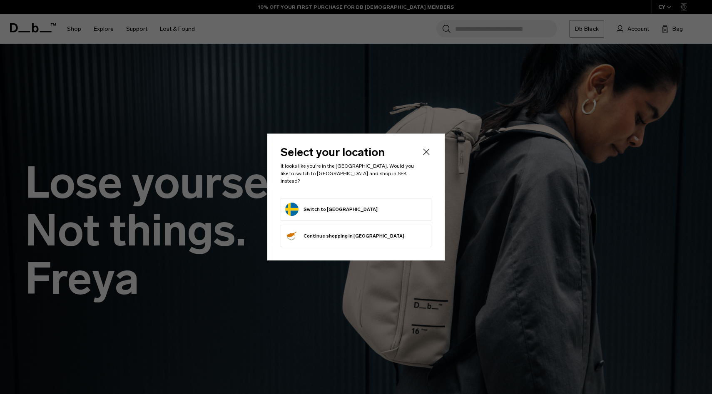
click at [427, 156] on icon "Close" at bounding box center [426, 152] width 10 height 10
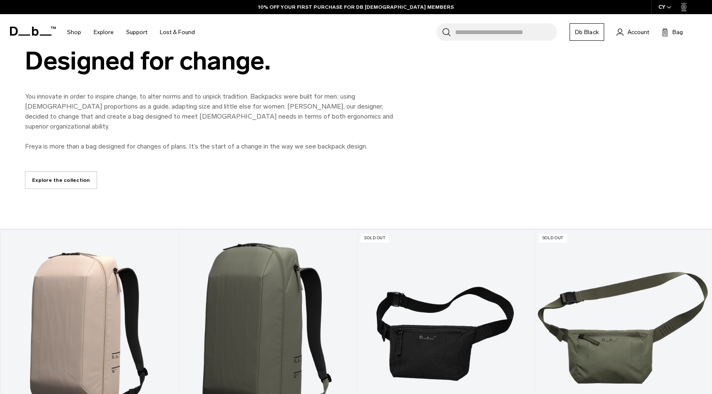
scroll to position [416, 0]
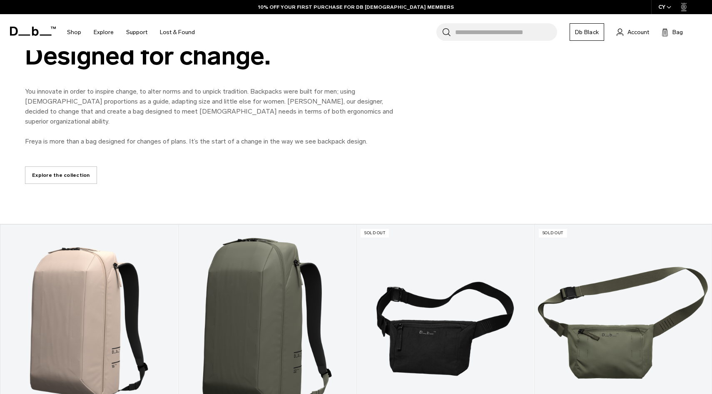
click at [75, 168] on link "Explore the collection" at bounding box center [61, 175] width 72 height 17
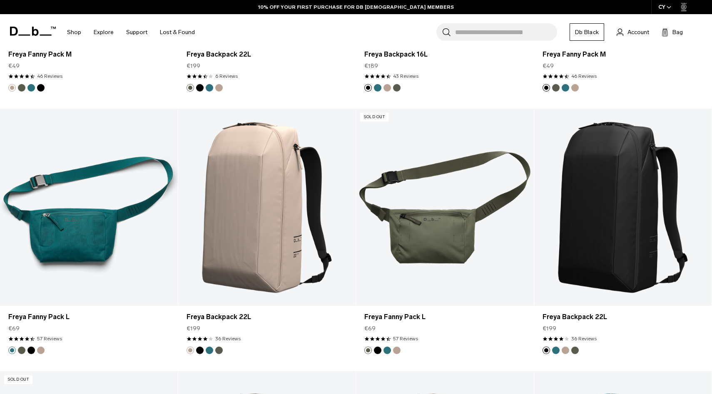
scroll to position [958, 0]
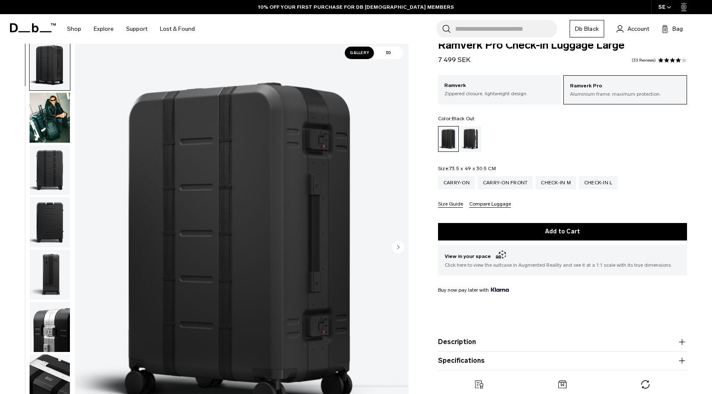
scroll to position [12, 0]
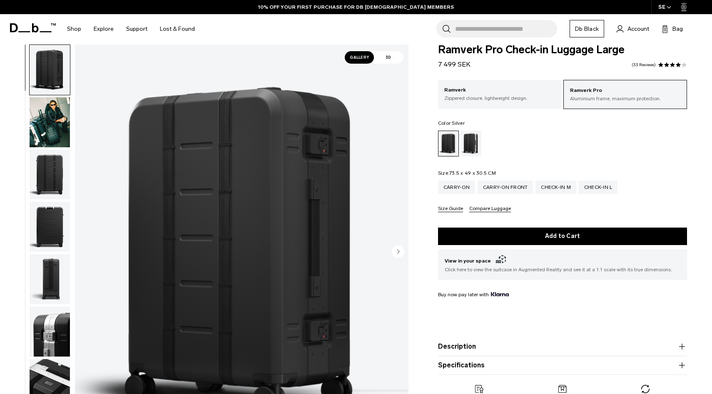
click at [467, 137] on div "Silver" at bounding box center [471, 144] width 21 height 26
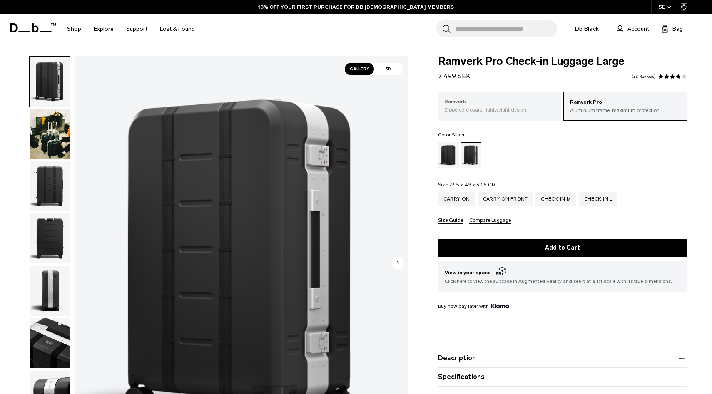
click at [471, 95] on div "Ramverk Zippered closure, lightweight design." at bounding box center [500, 106] width 124 height 28
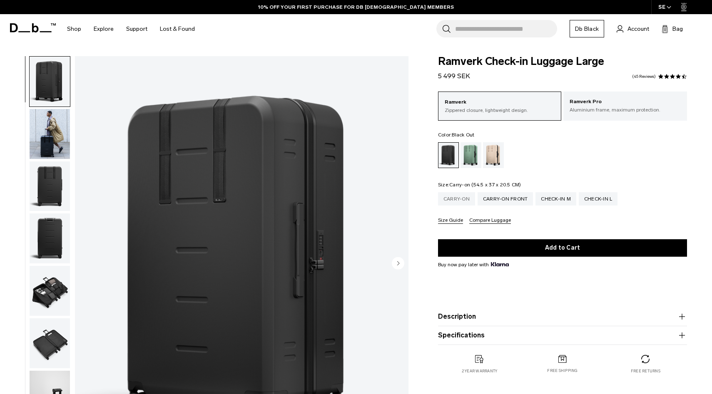
click at [446, 202] on div "Carry-on" at bounding box center [456, 198] width 37 height 13
